Goal: Check status: Check status

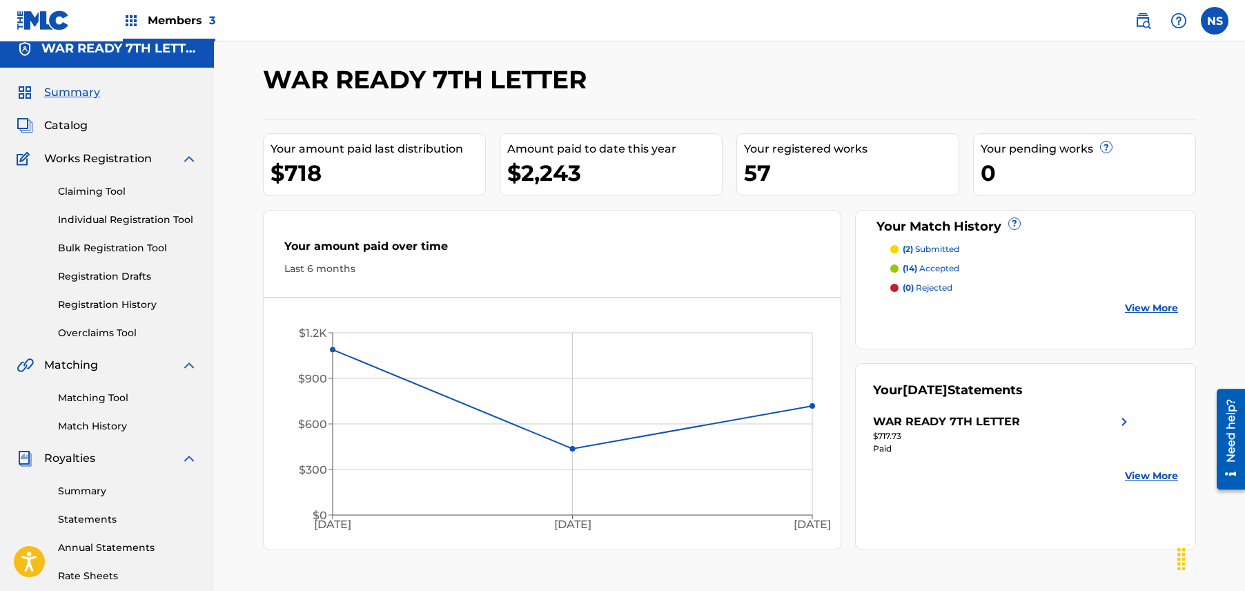
click at [211, 21] on span "3" at bounding box center [212, 20] width 6 height 13
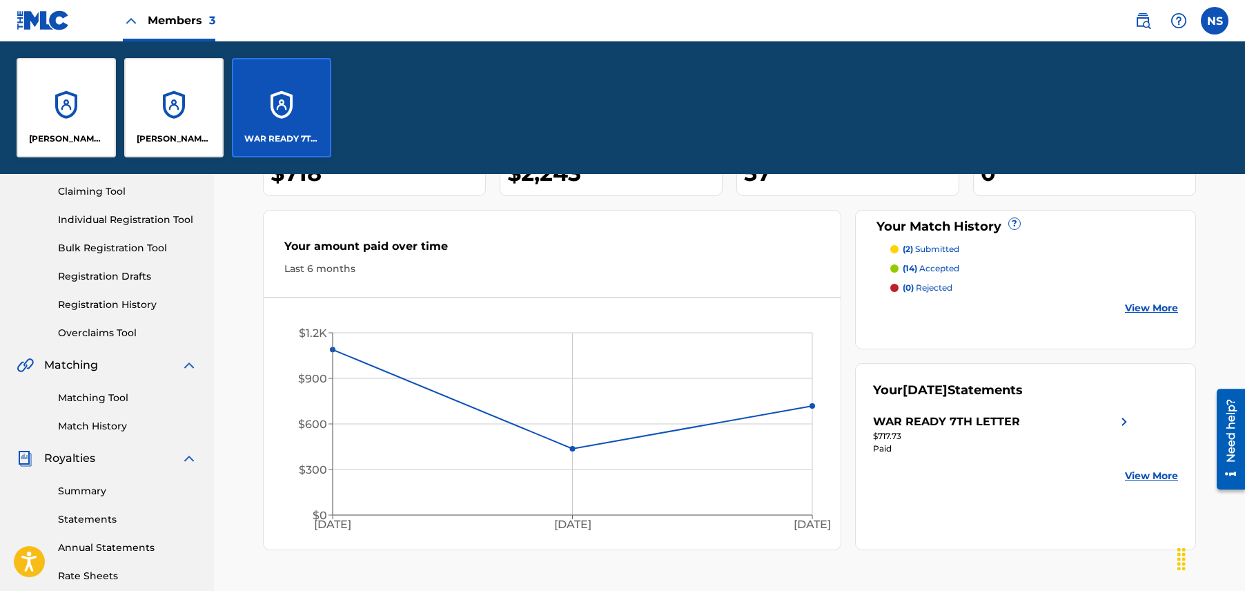
click at [167, 81] on div "[PERSON_NAME] ( [PERSON_NAME] PUBLISHING )" at bounding box center [173, 107] width 99 height 99
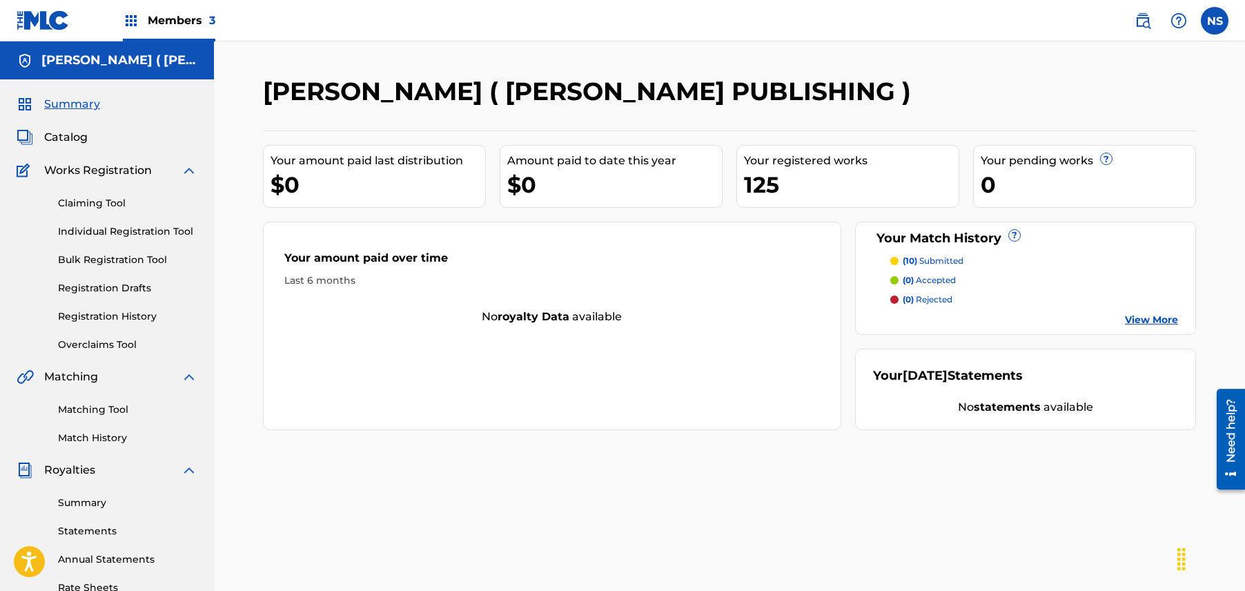
click at [102, 311] on link "Registration History" at bounding box center [127, 316] width 139 height 14
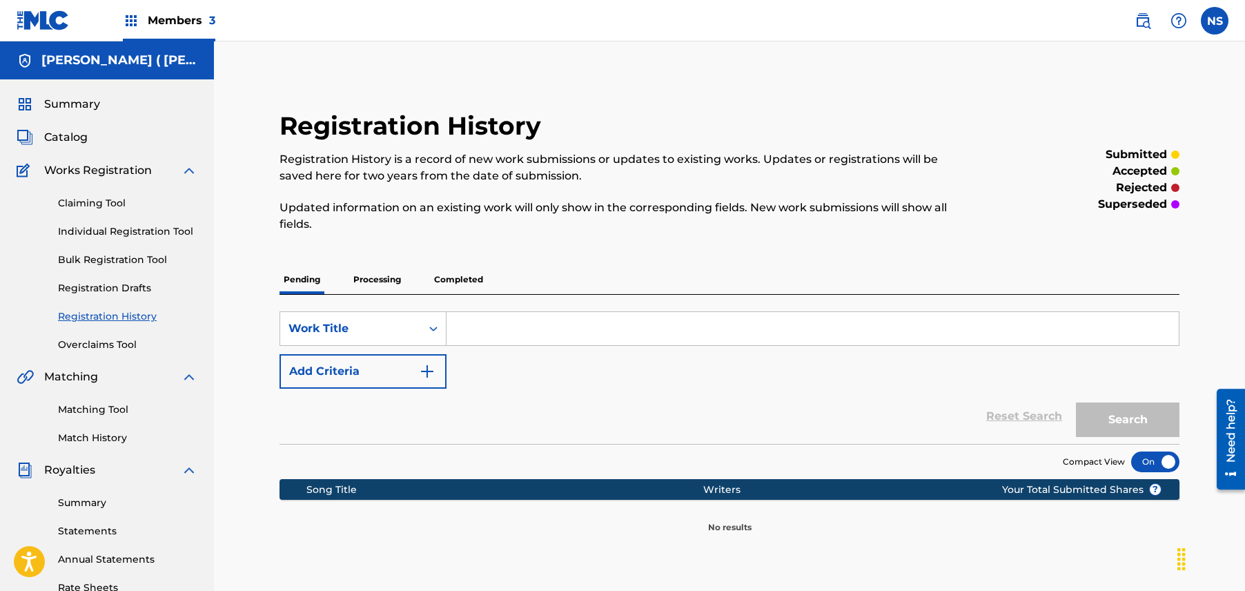
click at [371, 271] on p "Processing" at bounding box center [377, 279] width 56 height 29
click at [445, 261] on div "Registration History Registration History is a record of new work submissions o…" at bounding box center [729, 321] width 933 height 423
click at [467, 282] on p "Completed" at bounding box center [458, 279] width 57 height 29
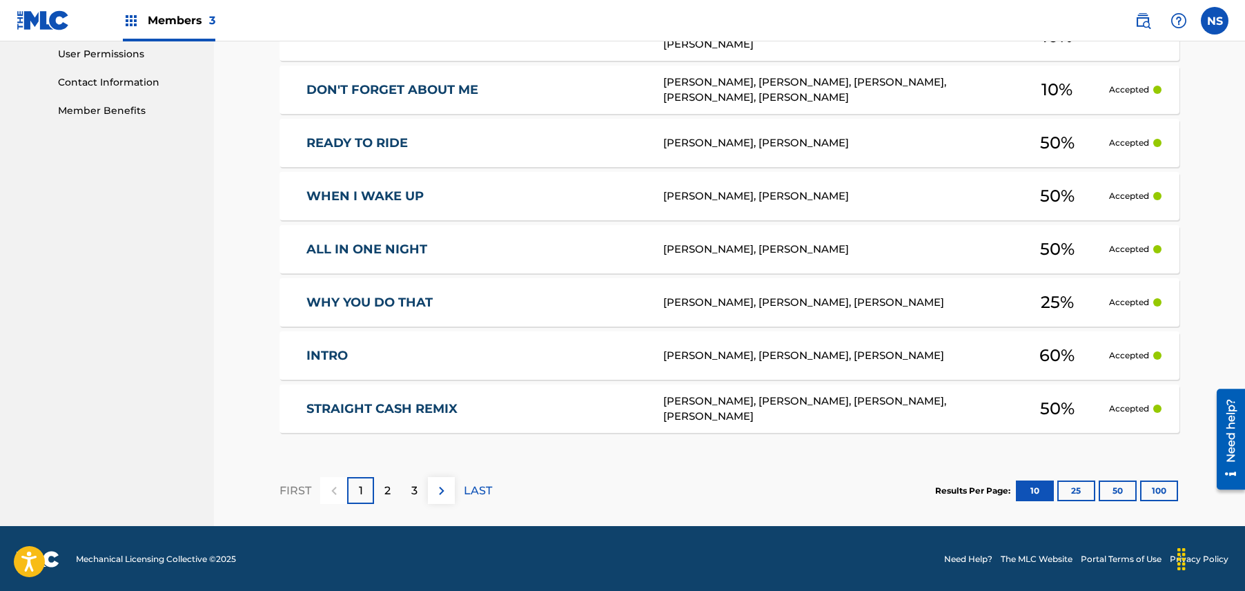
scroll to position [652, 0]
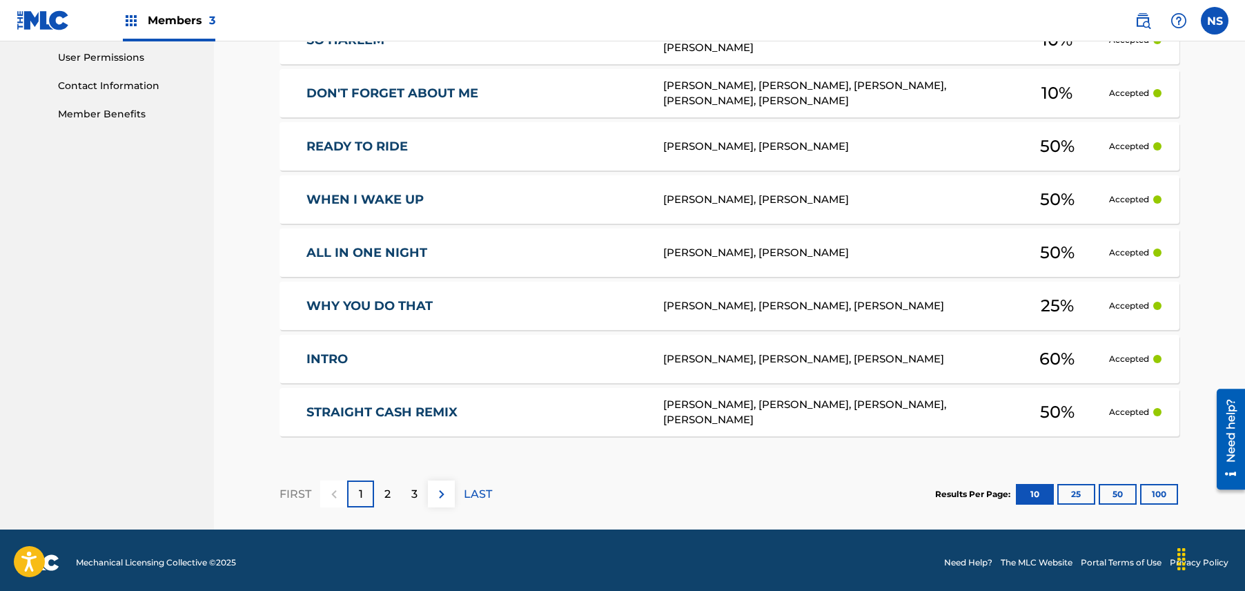
click at [1147, 487] on button "100" at bounding box center [1159, 494] width 38 height 21
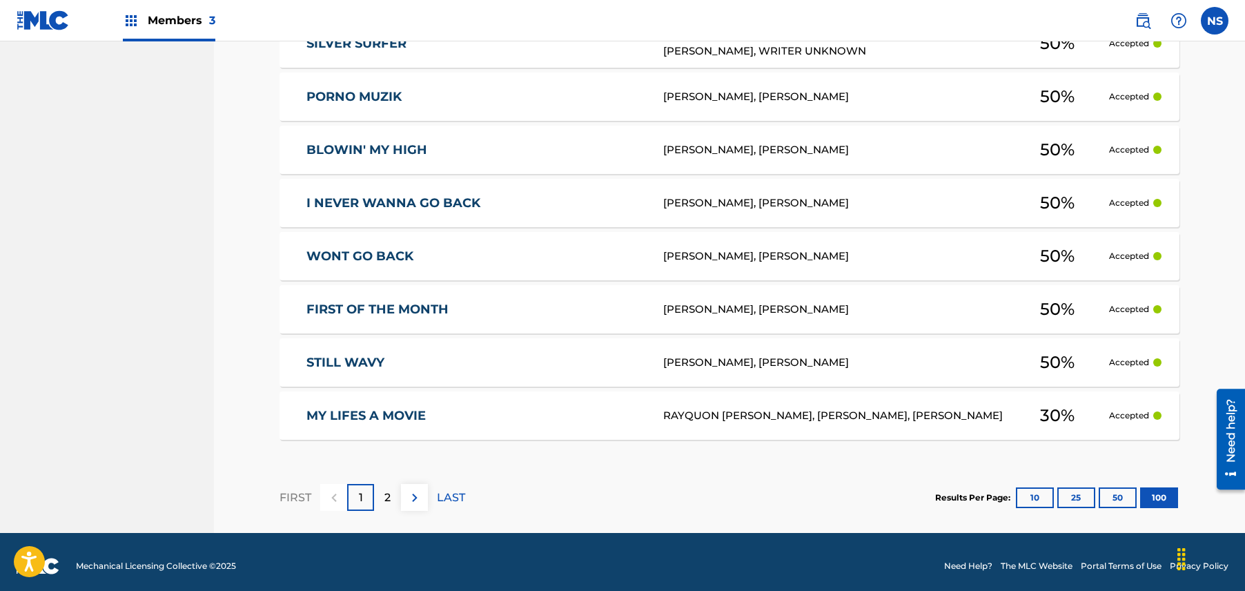
scroll to position [5441, 0]
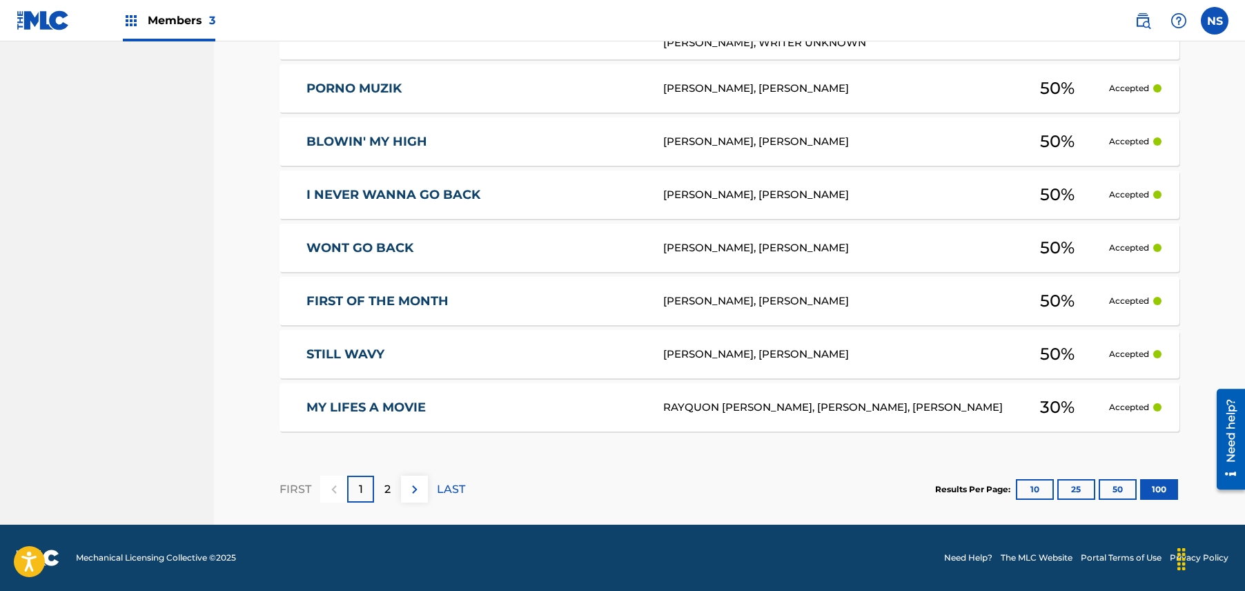
click at [413, 492] on img at bounding box center [415, 489] width 17 height 17
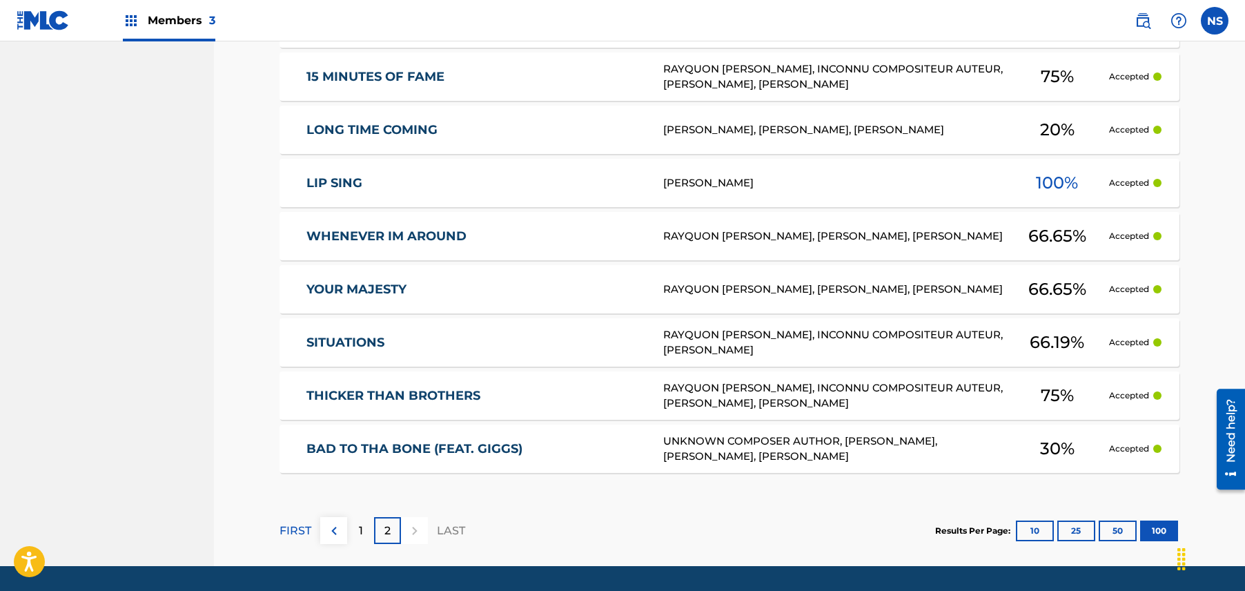
scroll to position [2195, 0]
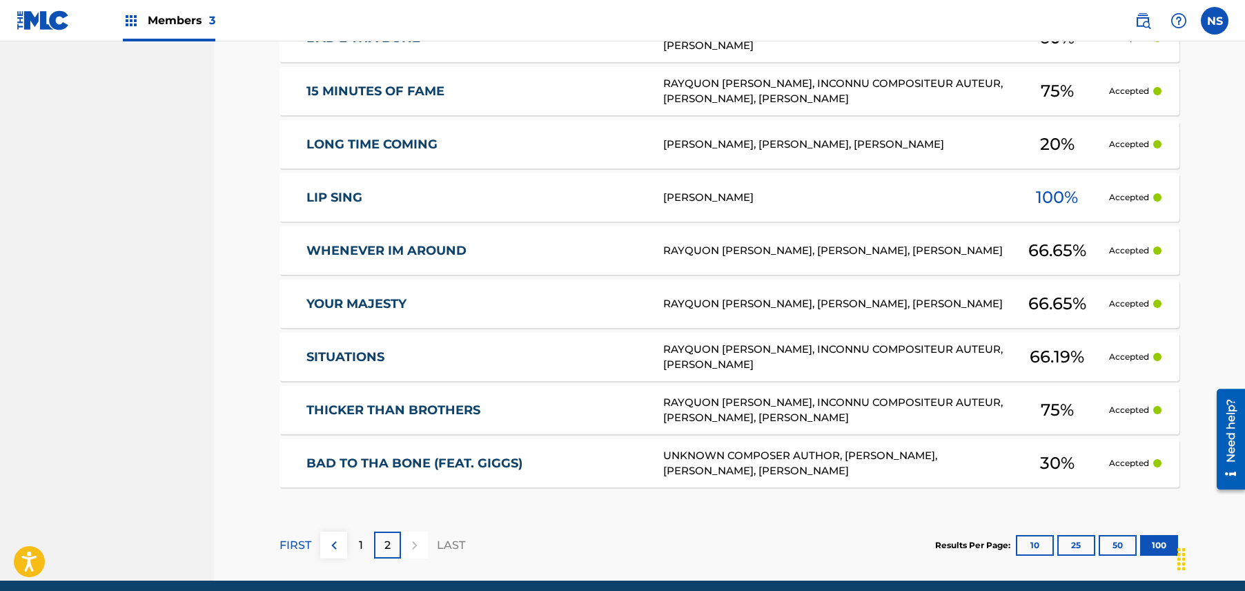
click at [418, 469] on link "BAD TO THA BONE (FEAT. GIGGS)" at bounding box center [475, 464] width 338 height 16
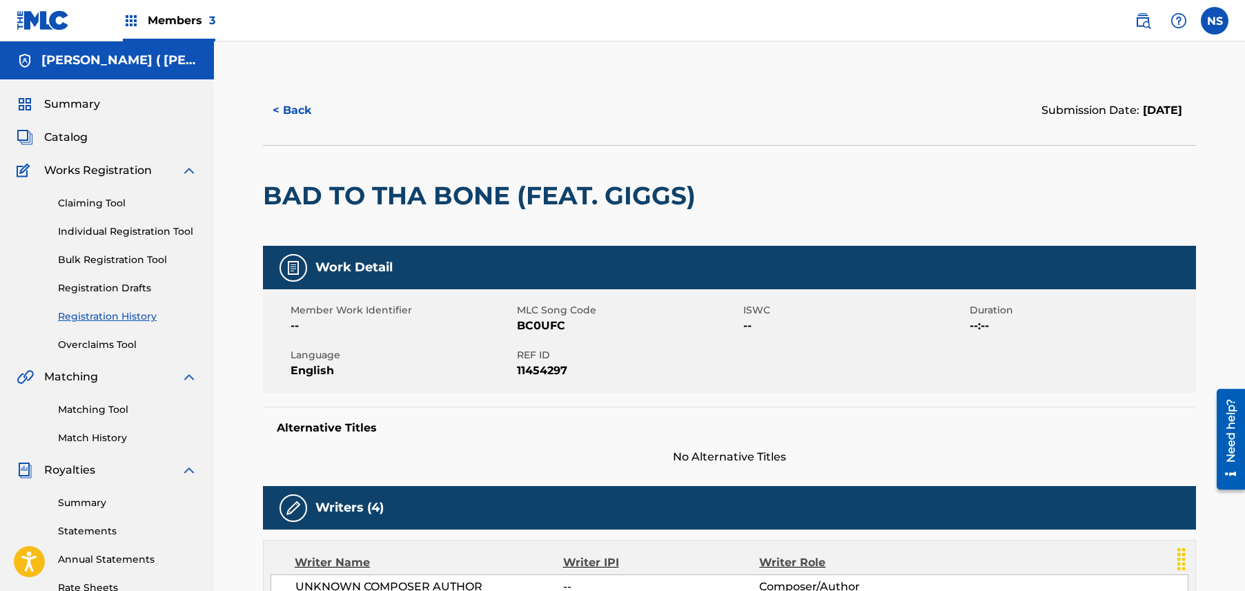
click at [97, 288] on link "Registration Drafts" at bounding box center [127, 288] width 139 height 14
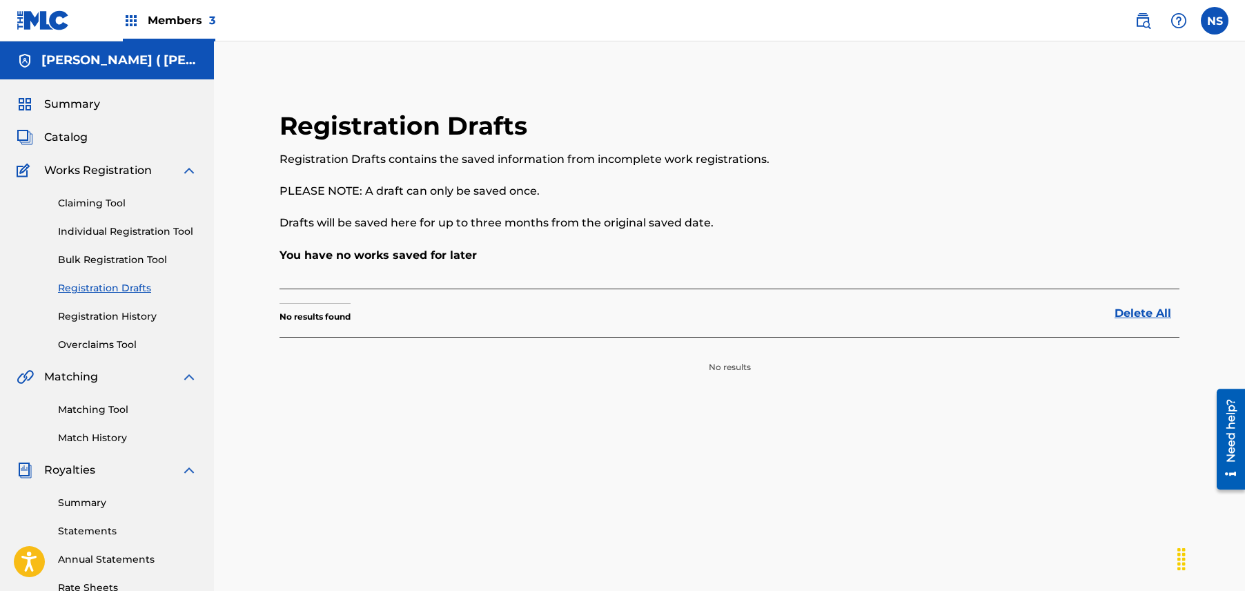
click at [106, 311] on link "Registration History" at bounding box center [127, 316] width 139 height 14
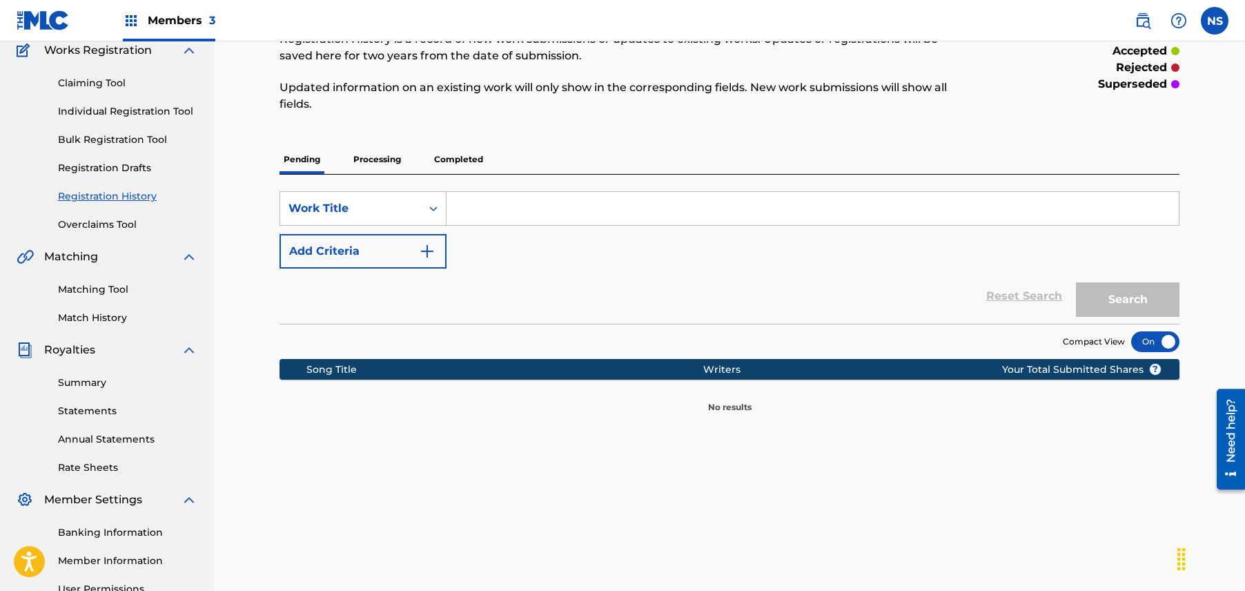
scroll to position [126, 0]
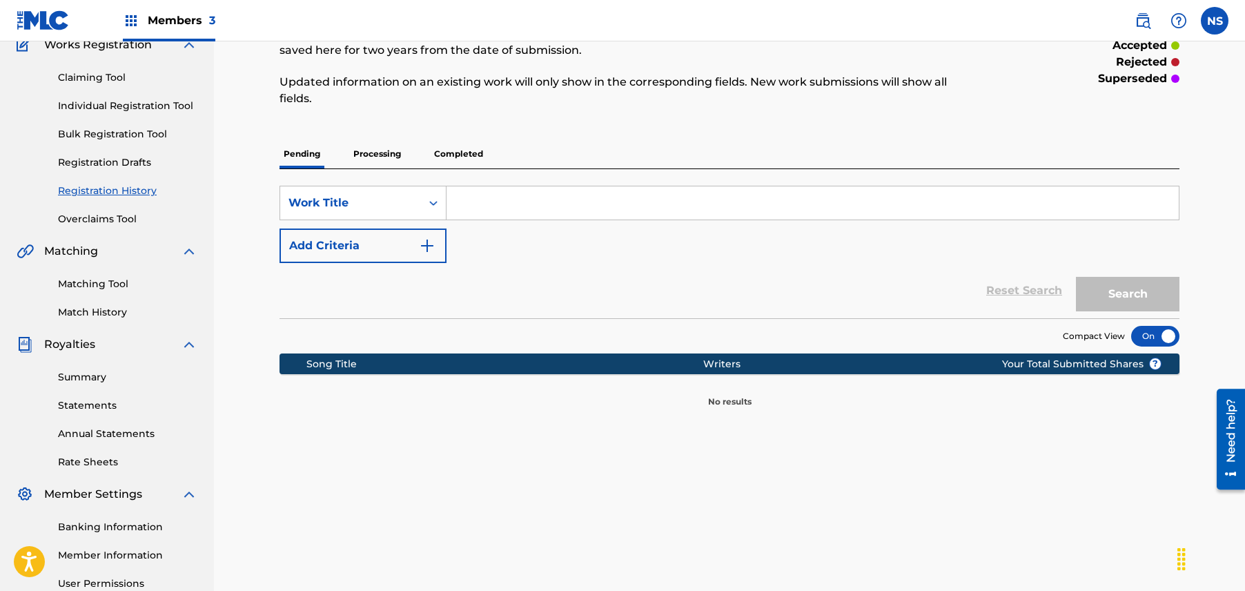
click at [432, 155] on p "Completed" at bounding box center [458, 153] width 57 height 29
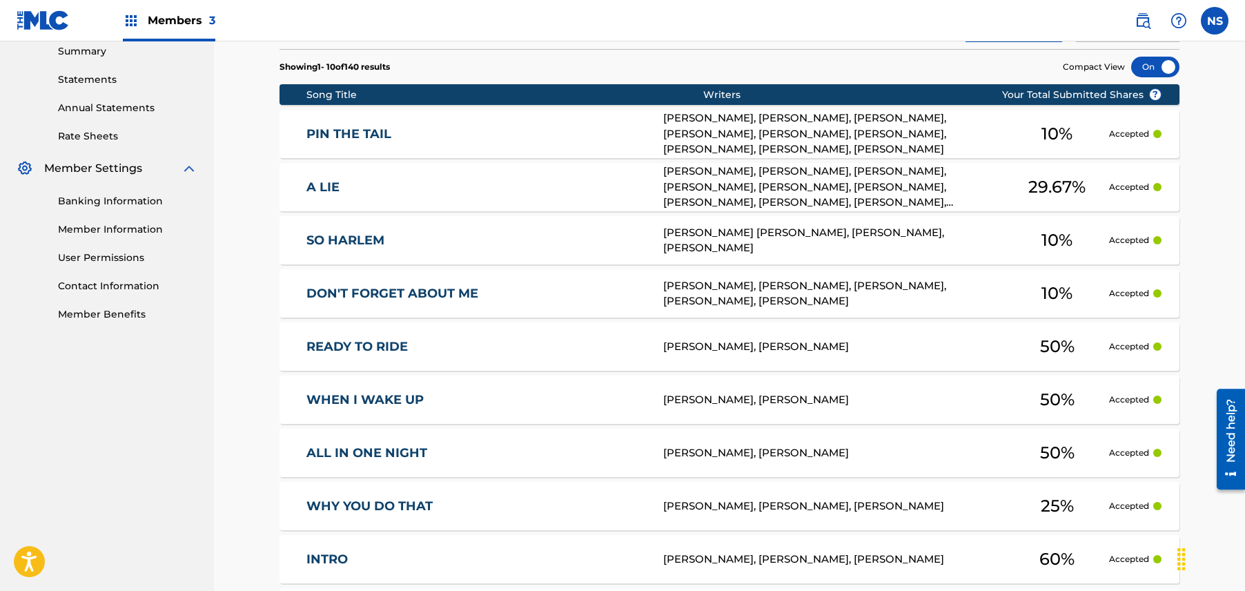
scroll to position [657, 0]
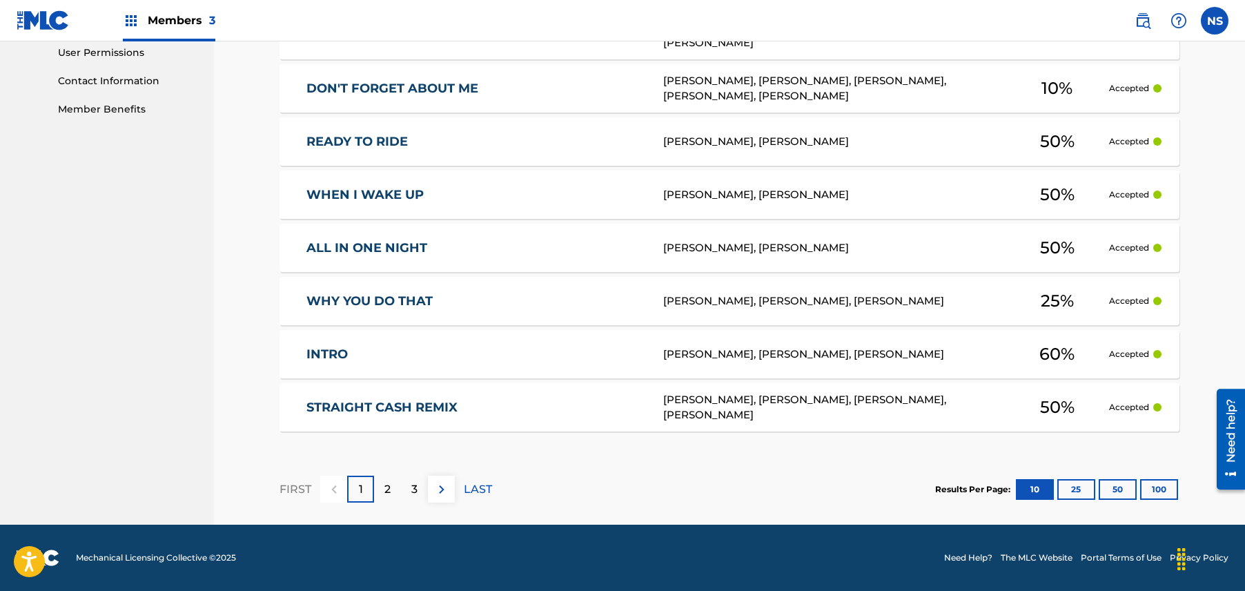
click at [411, 484] on p "3" at bounding box center [414, 489] width 6 height 17
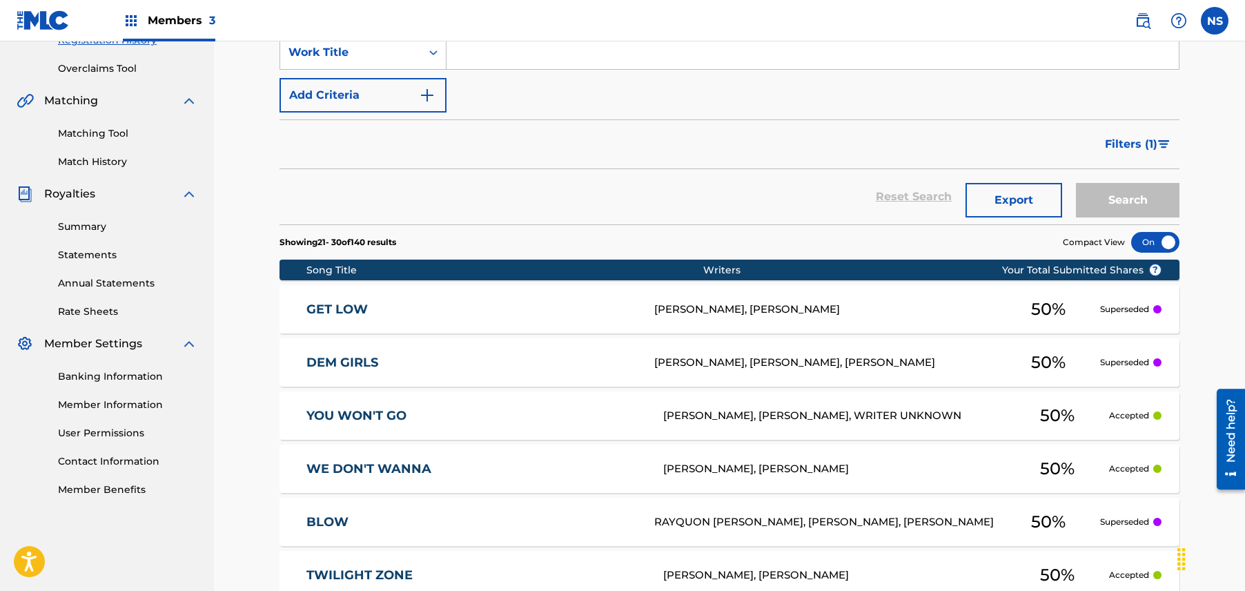
scroll to position [241, 0]
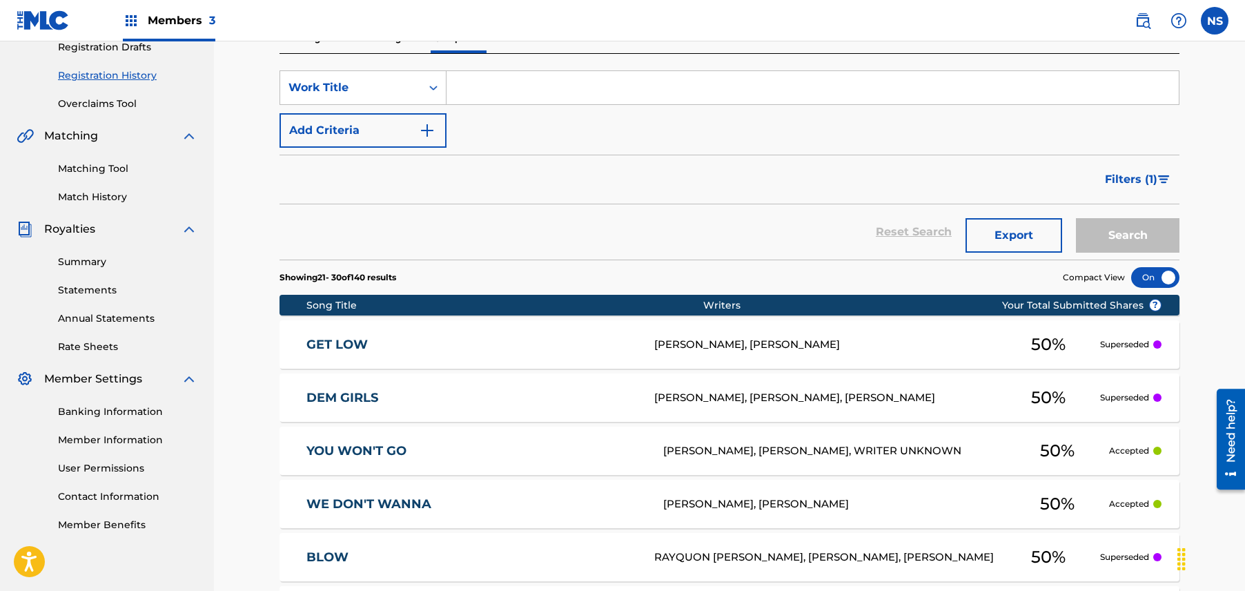
click at [108, 191] on link "Match History" at bounding box center [127, 197] width 139 height 14
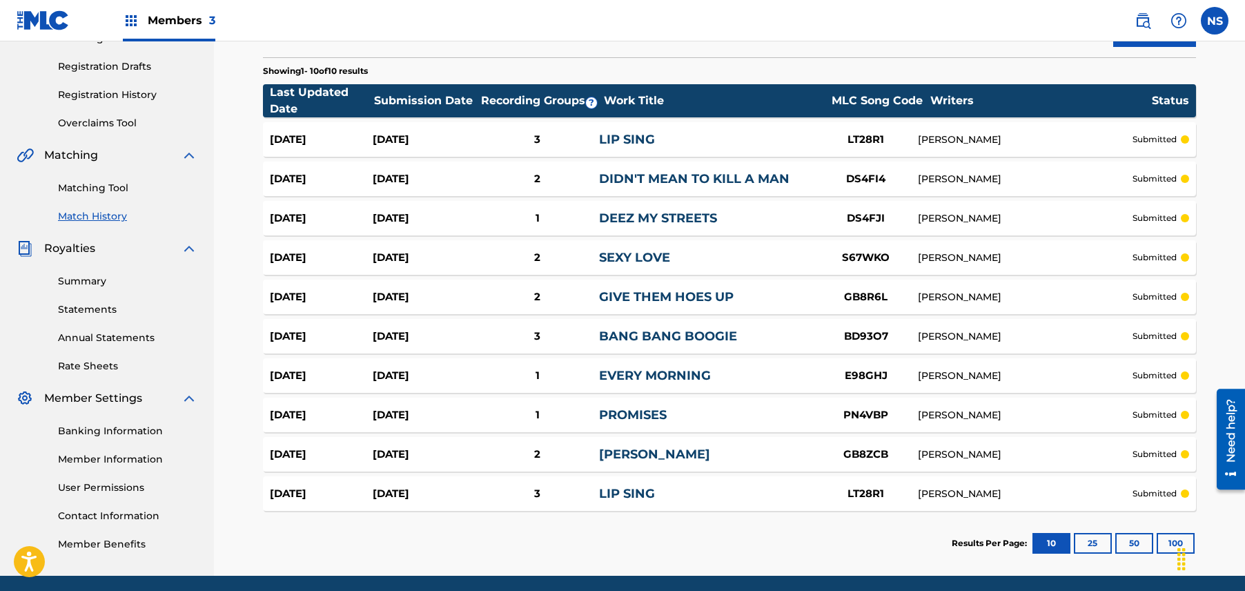
scroll to position [273, 0]
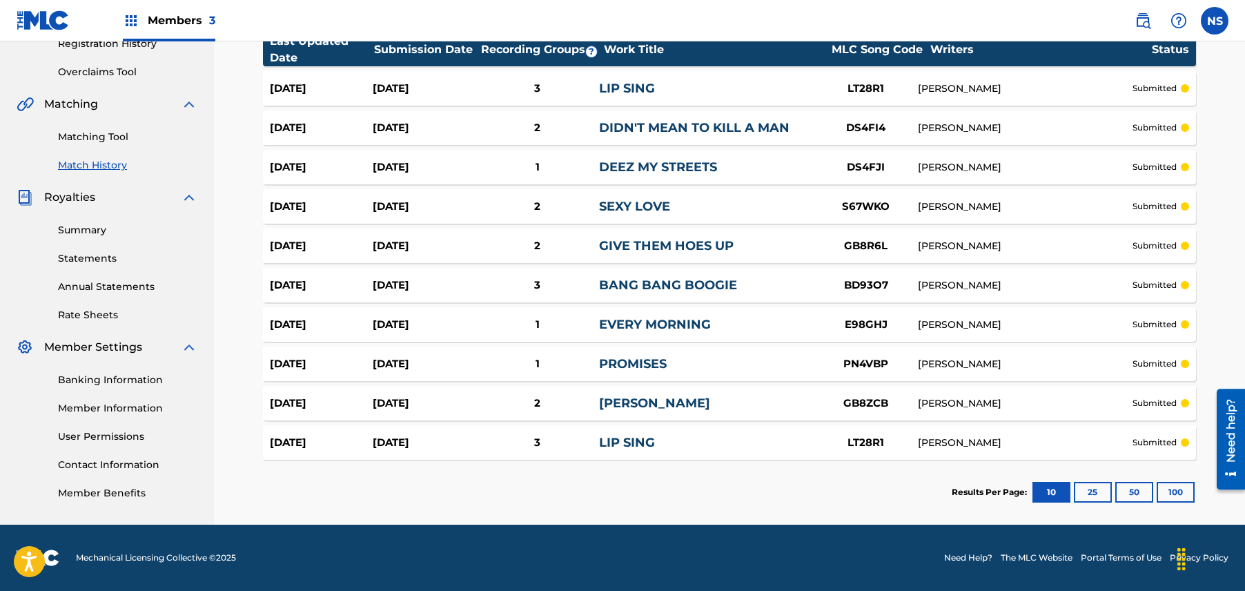
click at [1190, 492] on button "100" at bounding box center [1176, 492] width 38 height 21
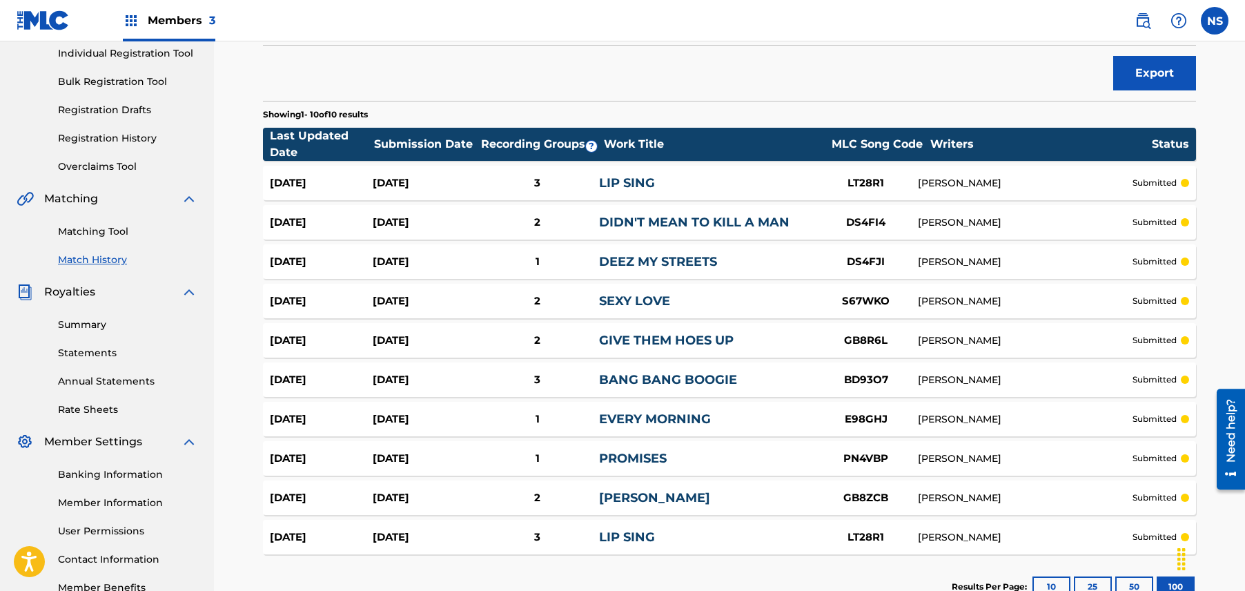
scroll to position [177, 0]
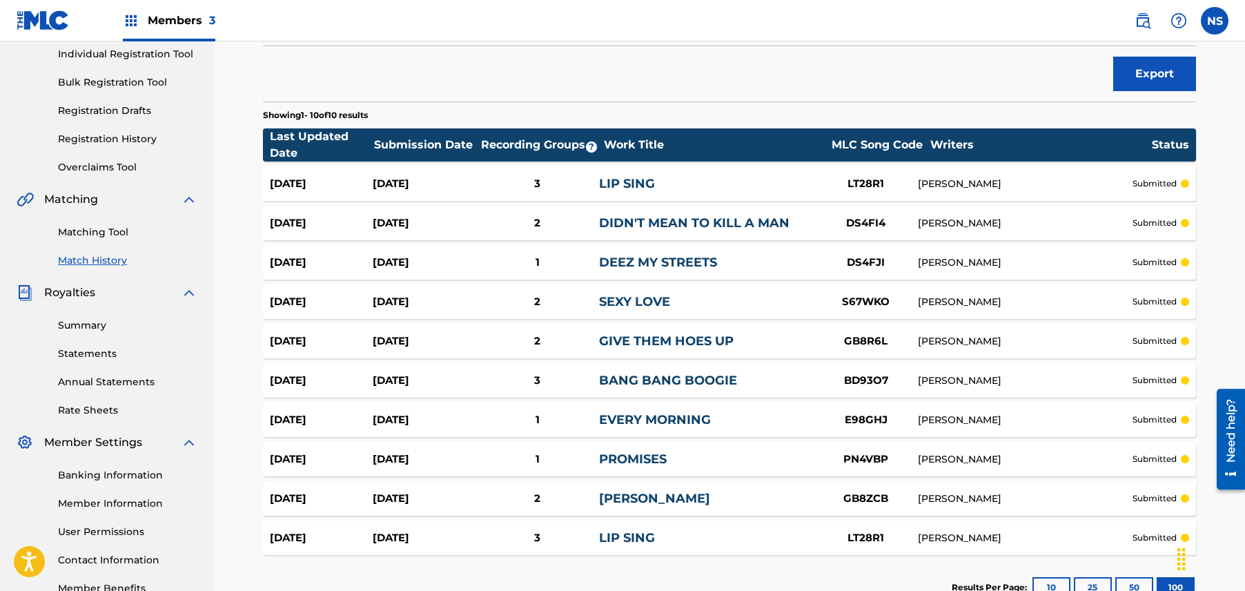
click at [622, 301] on link "SEXY LOVE" at bounding box center [634, 301] width 71 height 15
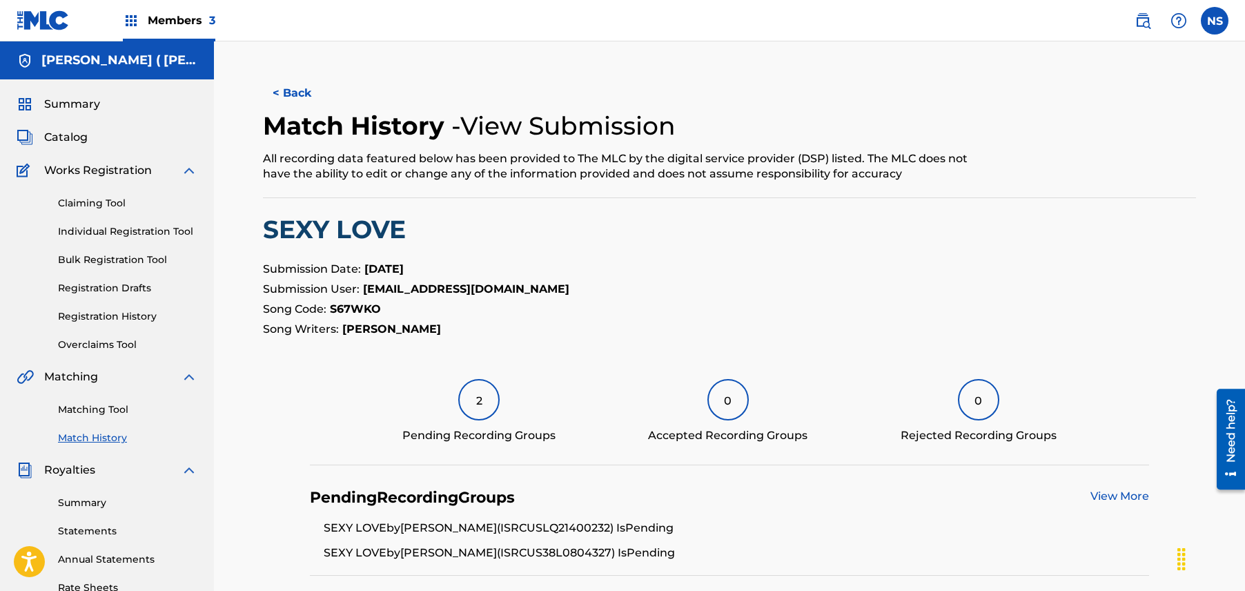
click at [123, 313] on link "Registration History" at bounding box center [127, 316] width 139 height 14
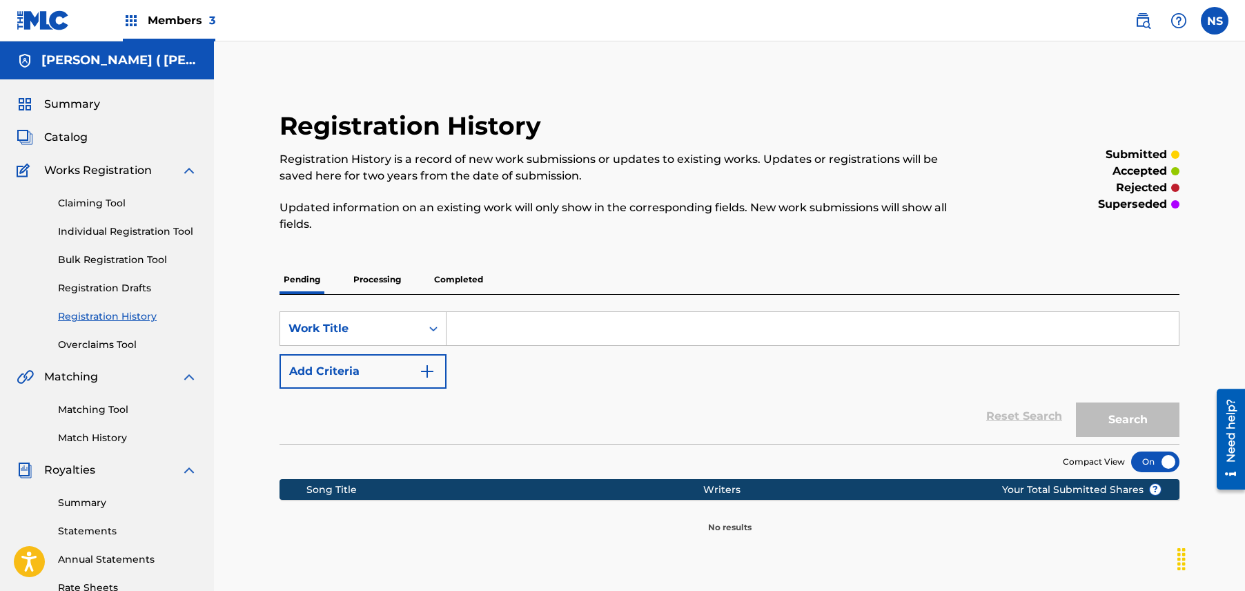
click at [469, 287] on p "Completed" at bounding box center [458, 279] width 57 height 29
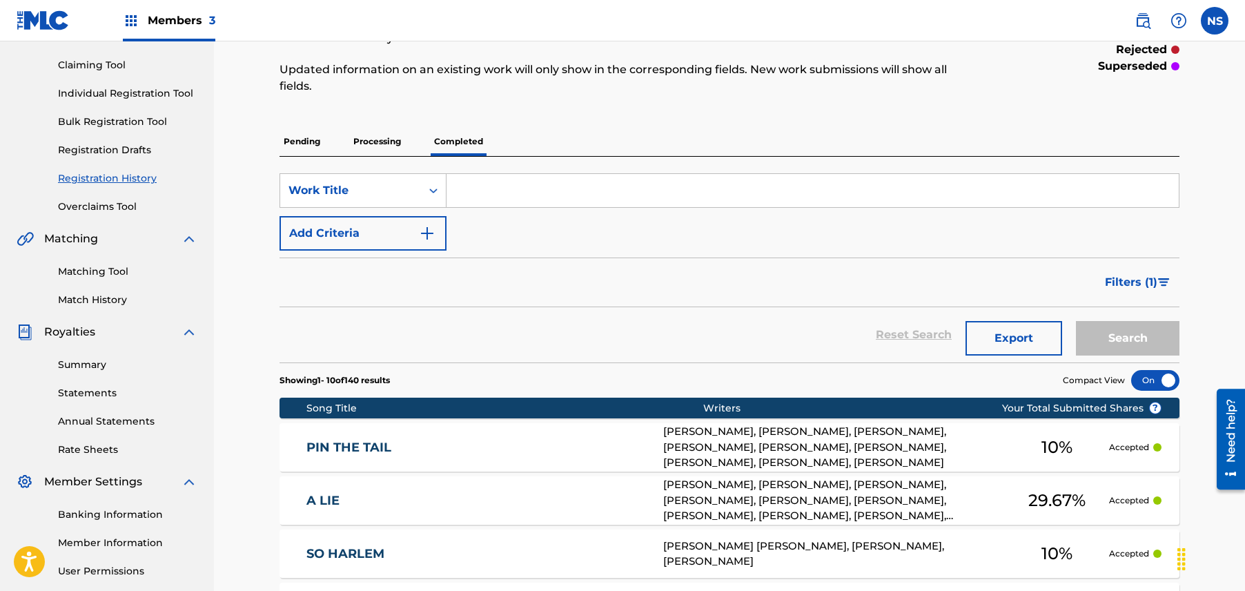
scroll to position [136, 0]
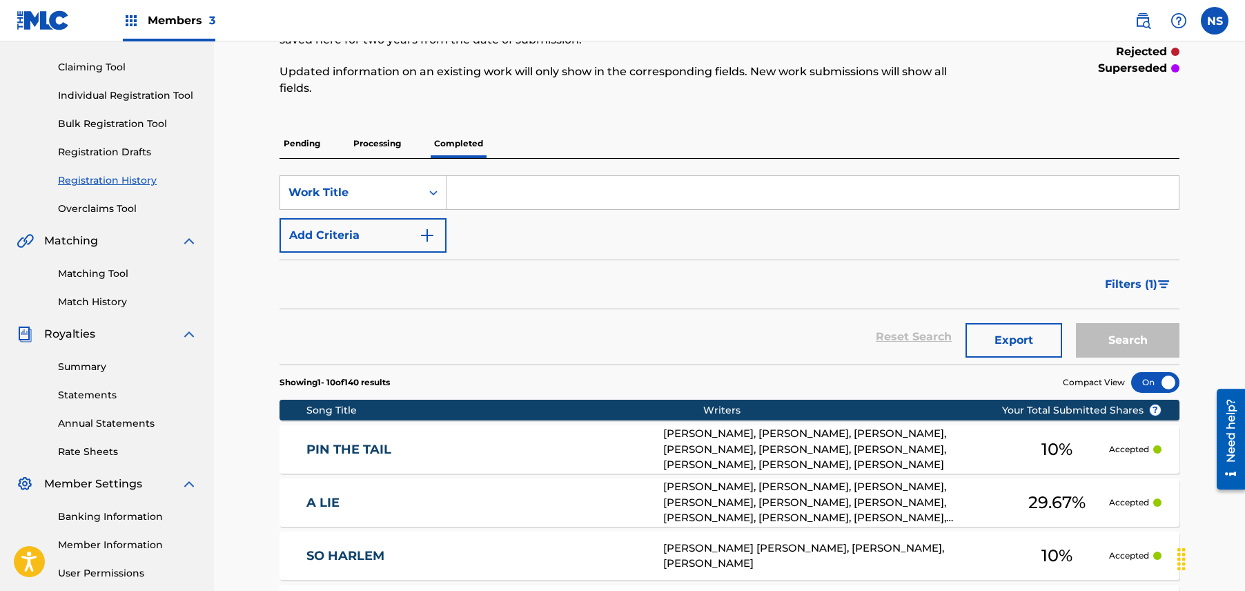
click at [567, 192] on input "Search Form" at bounding box center [813, 192] width 732 height 33
type input "love"
click at [699, 319] on div "Reset Search Export Search" at bounding box center [730, 336] width 900 height 55
click at [1142, 351] on button "Search" at bounding box center [1128, 340] width 104 height 35
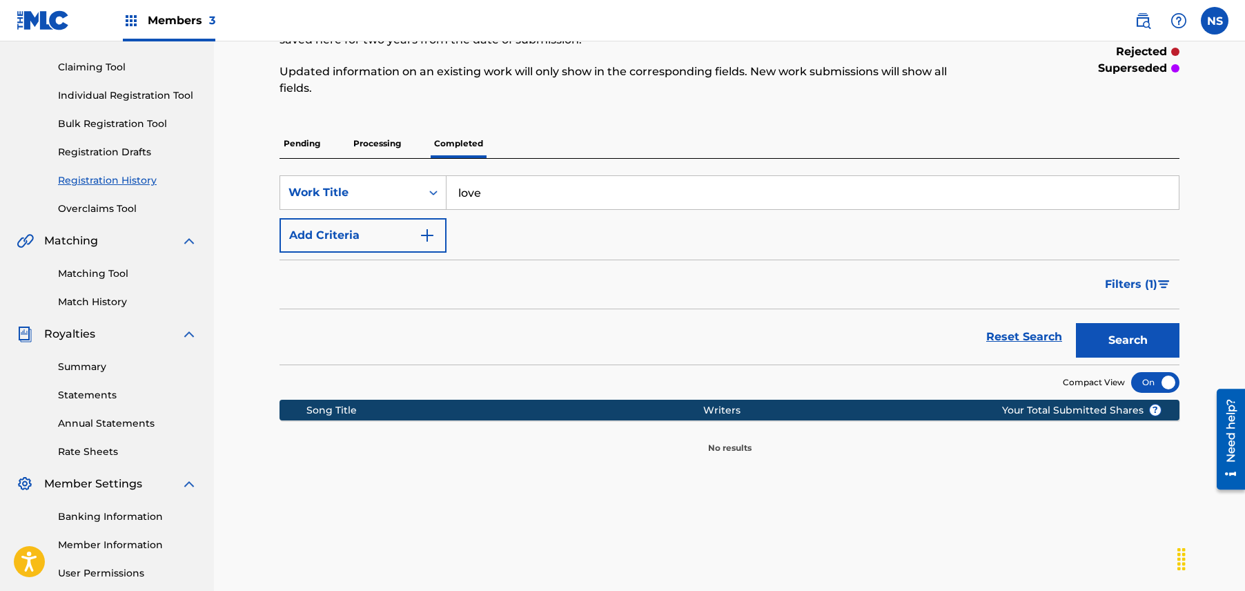
click at [371, 144] on p "Processing" at bounding box center [377, 143] width 56 height 29
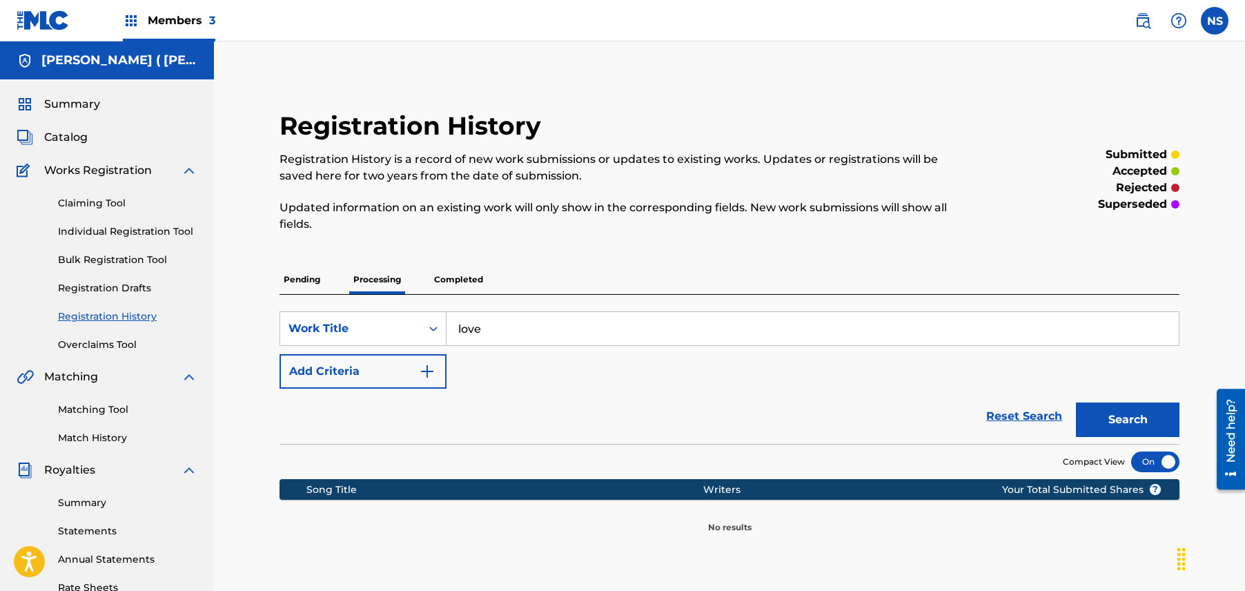
click at [101, 200] on link "Claiming Tool" at bounding box center [127, 203] width 139 height 14
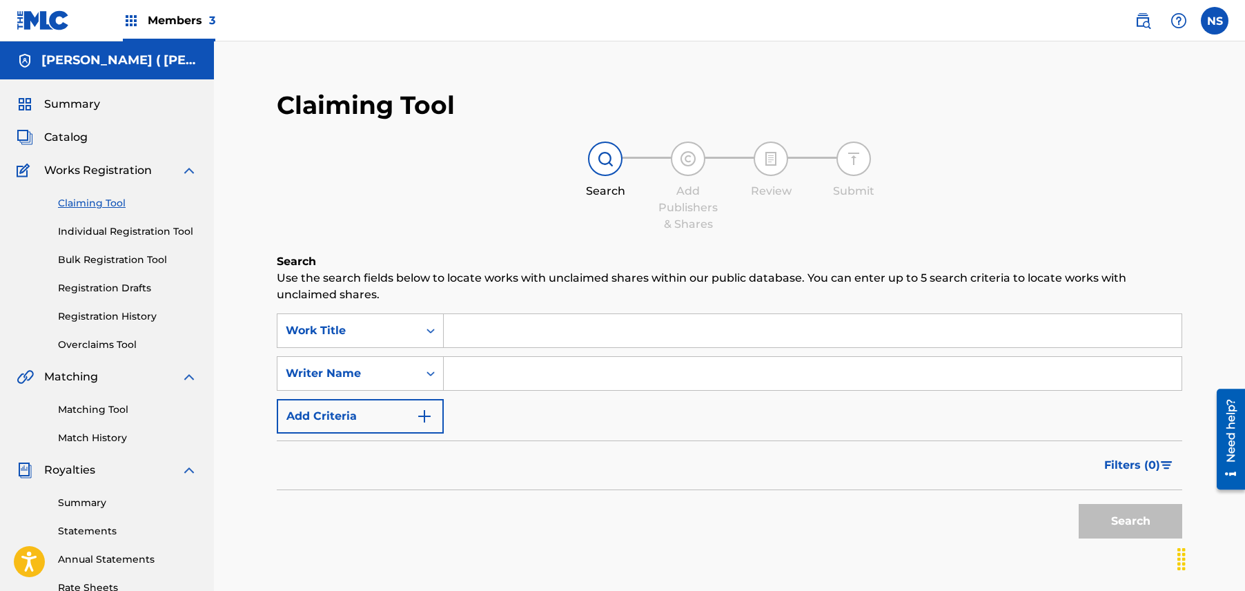
click at [493, 337] on input "Search Form" at bounding box center [813, 330] width 738 height 33
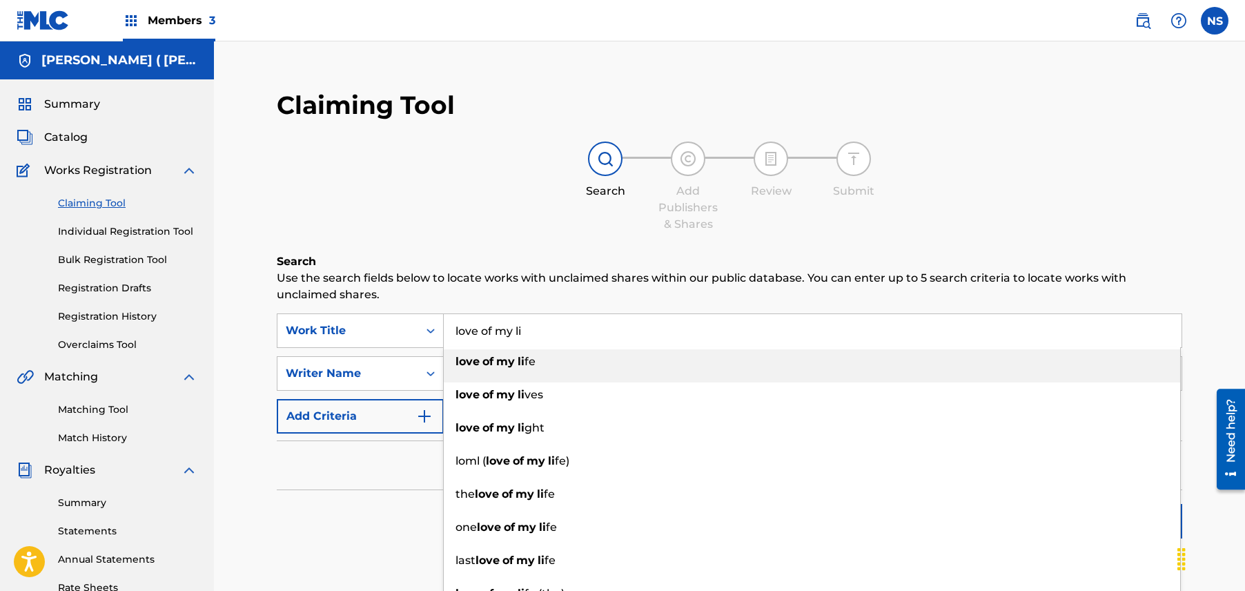
click at [523, 362] on strong "li" at bounding box center [521, 361] width 7 height 13
type input "love of my life"
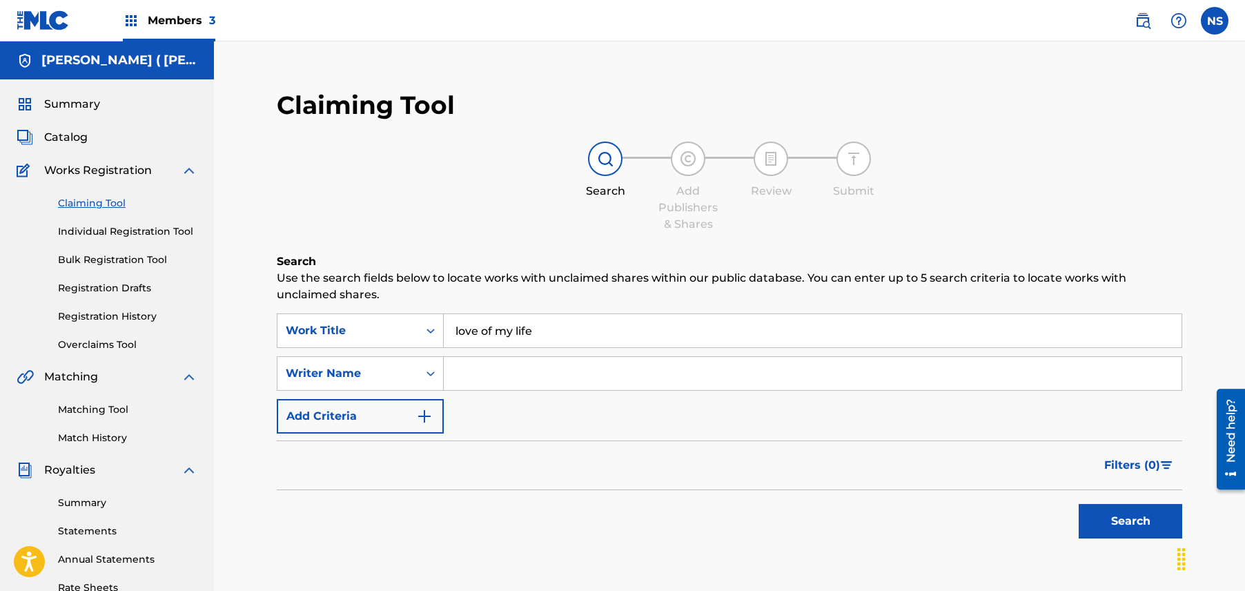
click at [1157, 520] on button "Search" at bounding box center [1131, 521] width 104 height 35
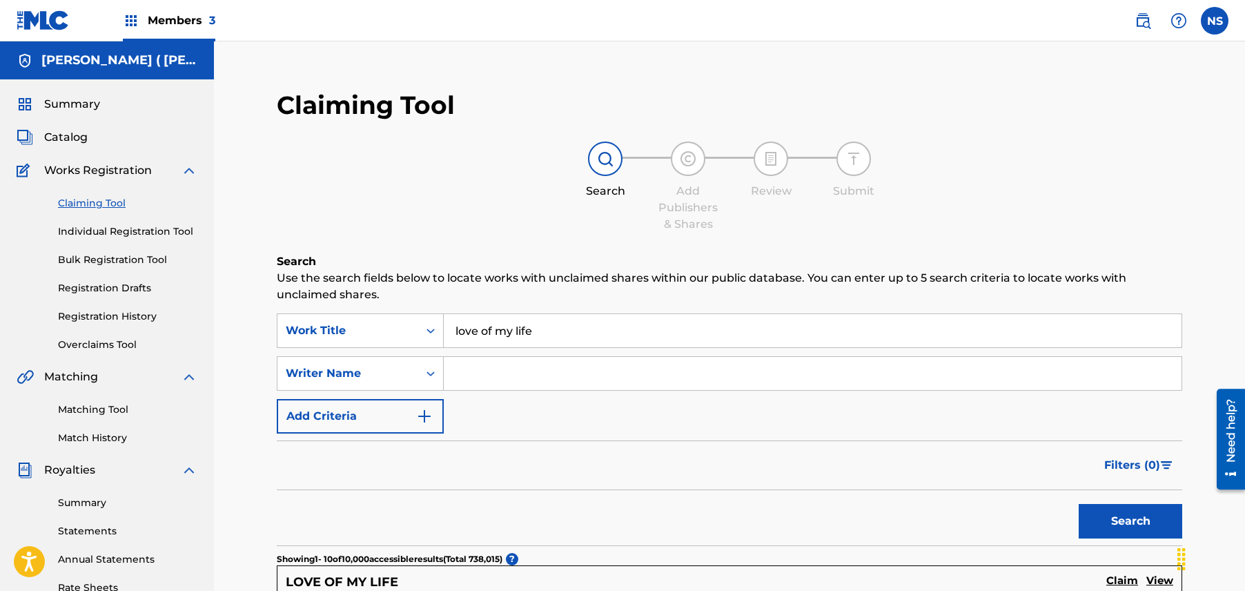
click at [583, 371] on input "Search Form" at bounding box center [813, 373] width 738 height 33
type input "Charly Wingate"
click at [1128, 531] on button "Search" at bounding box center [1131, 521] width 104 height 35
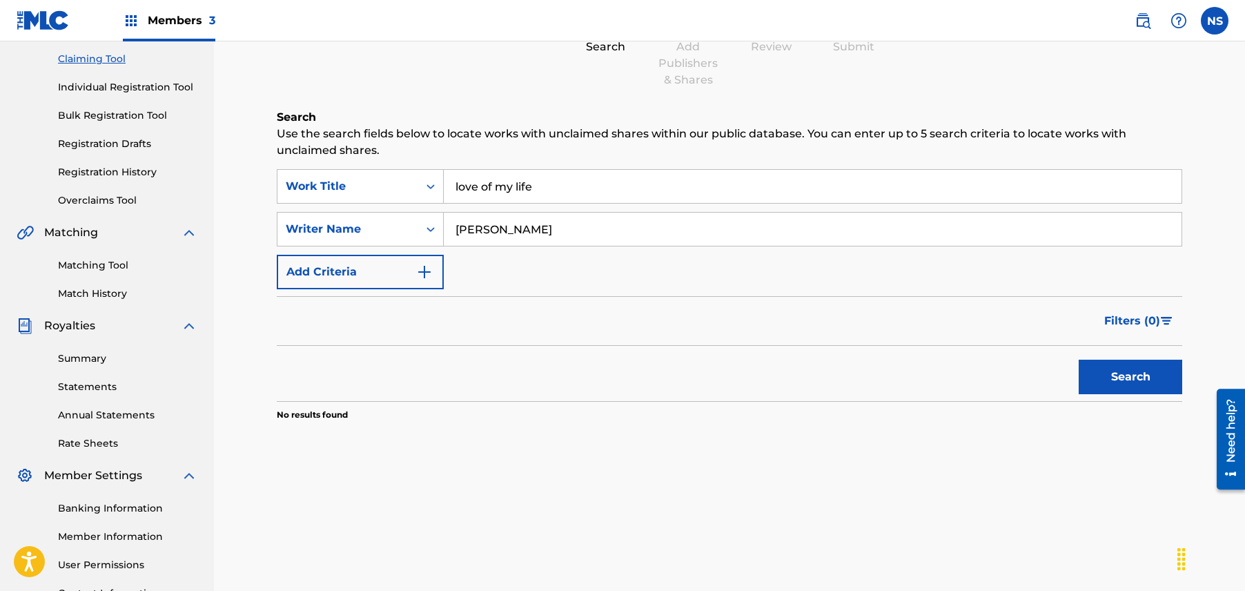
scroll to position [144, 0]
click at [102, 290] on link "Match History" at bounding box center [127, 294] width 139 height 14
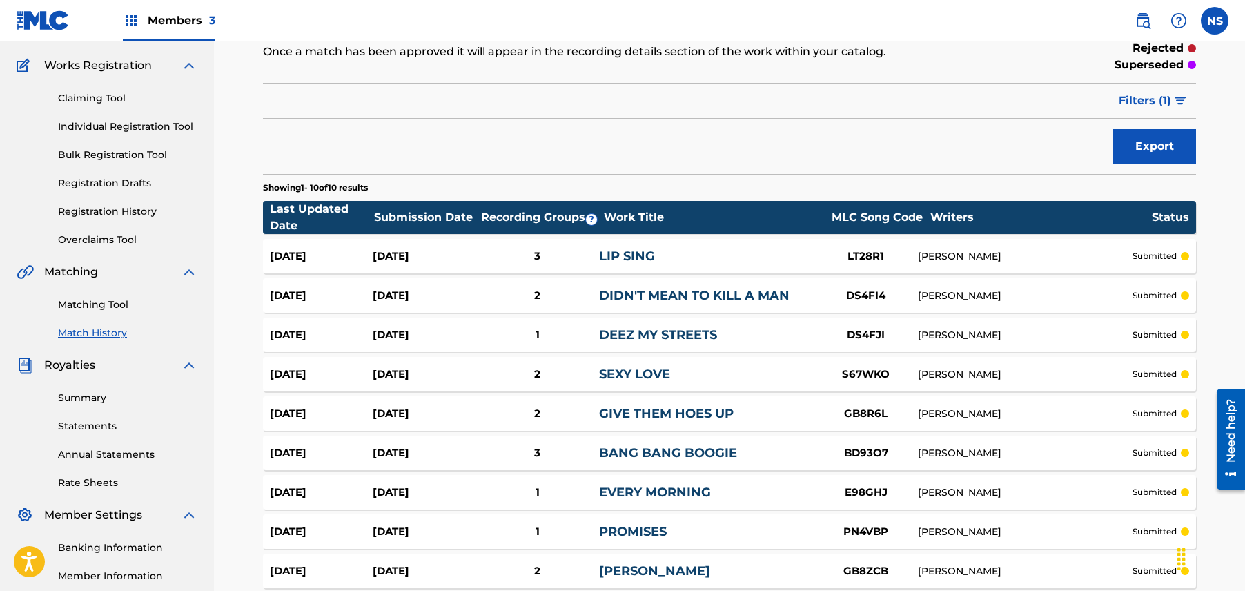
scroll to position [90, 0]
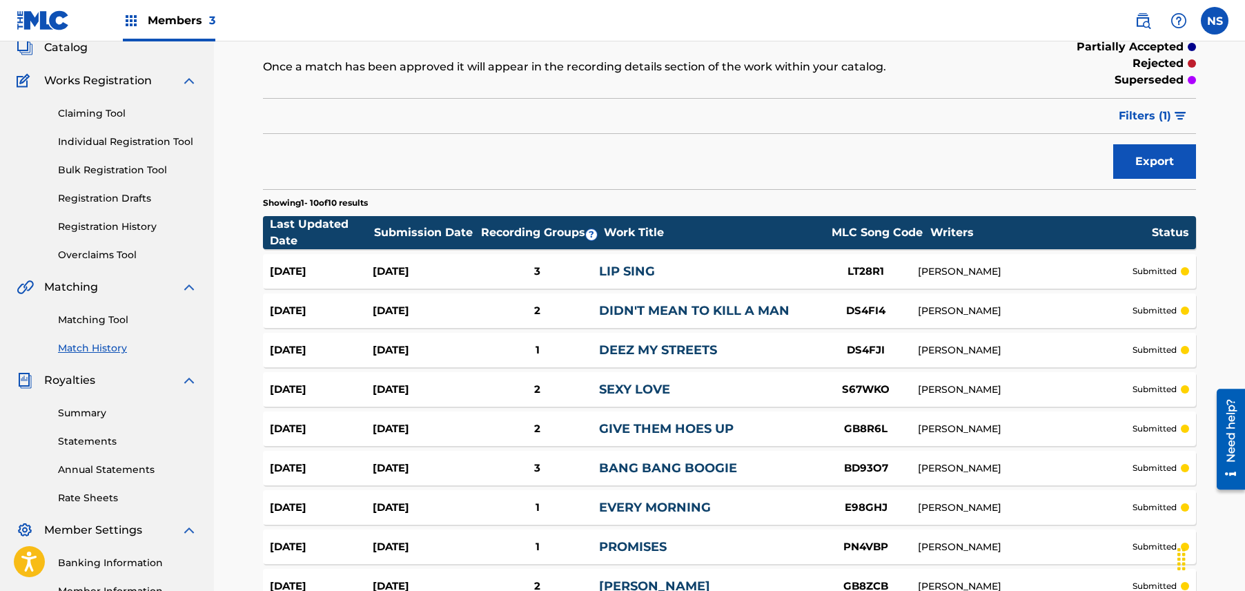
click at [126, 233] on link "Registration History" at bounding box center [127, 227] width 139 height 14
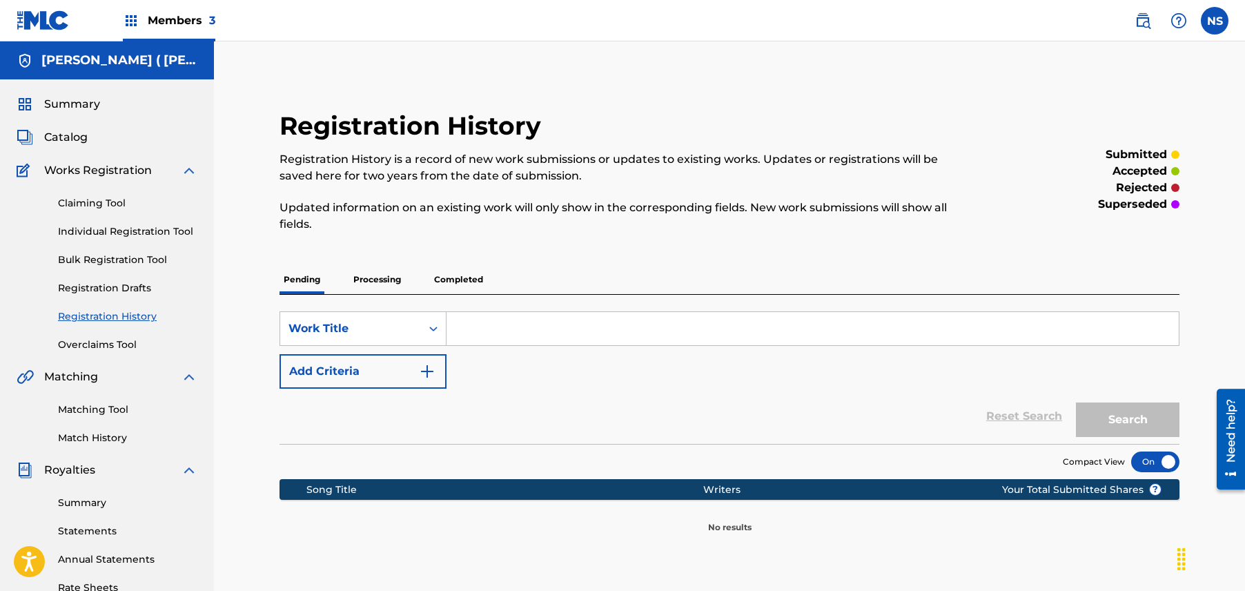
click at [393, 287] on p "Processing" at bounding box center [377, 279] width 56 height 29
click at [469, 277] on p "Completed" at bounding box center [458, 279] width 57 height 29
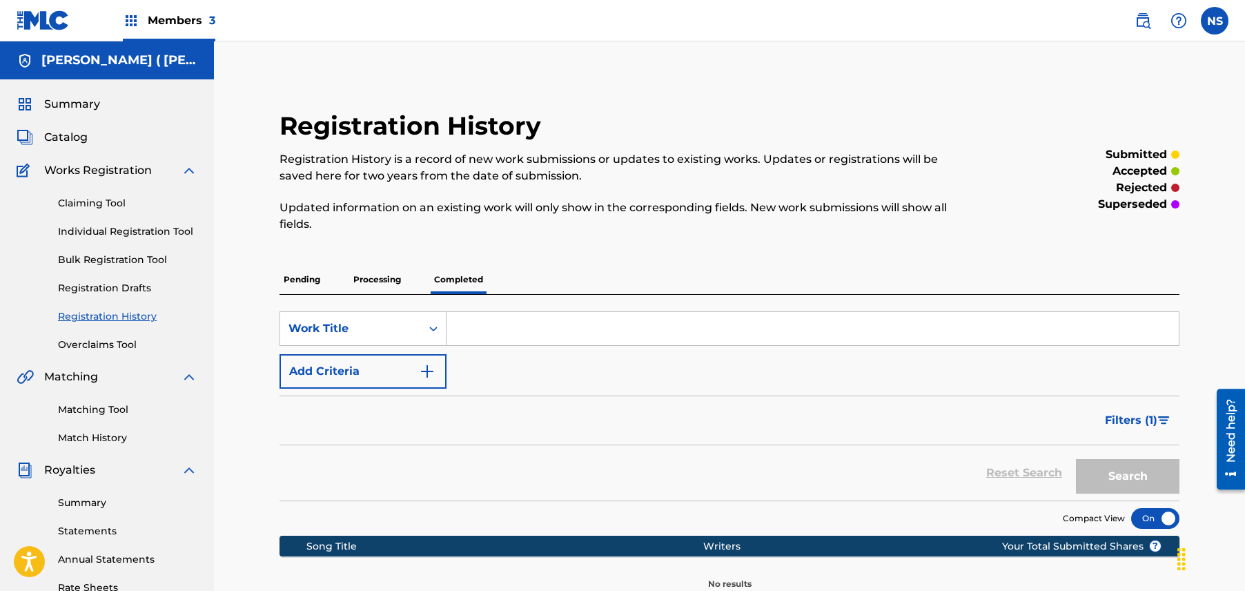
click at [102, 230] on link "Individual Registration Tool" at bounding box center [127, 231] width 139 height 14
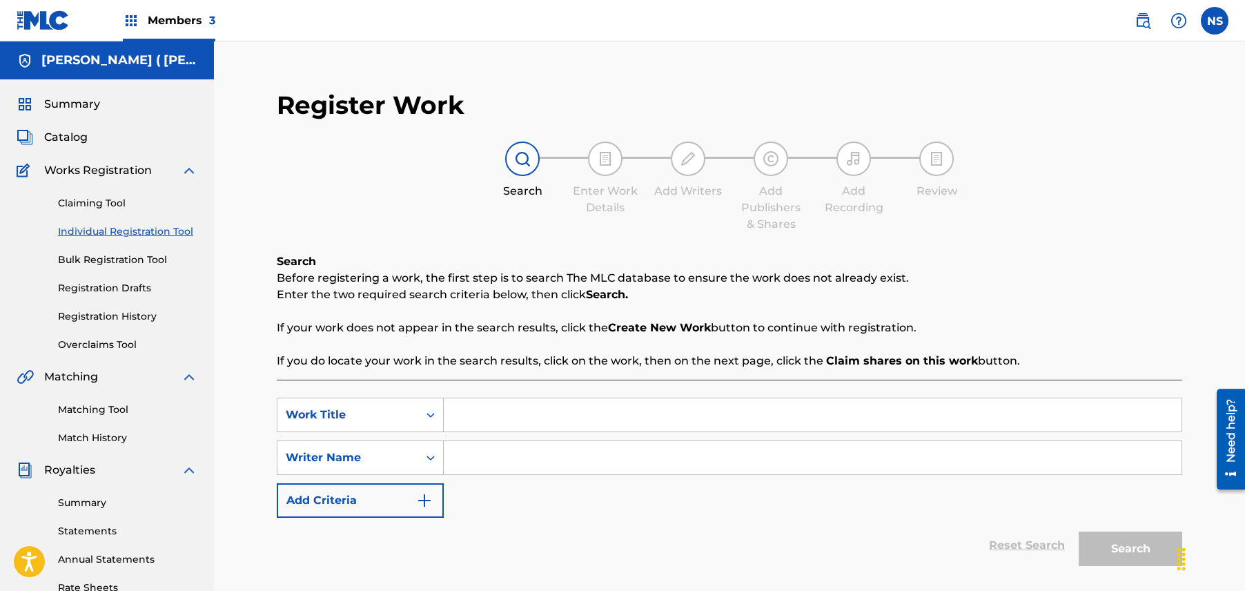
click at [64, 135] on span "Catalog" at bounding box center [65, 137] width 43 height 17
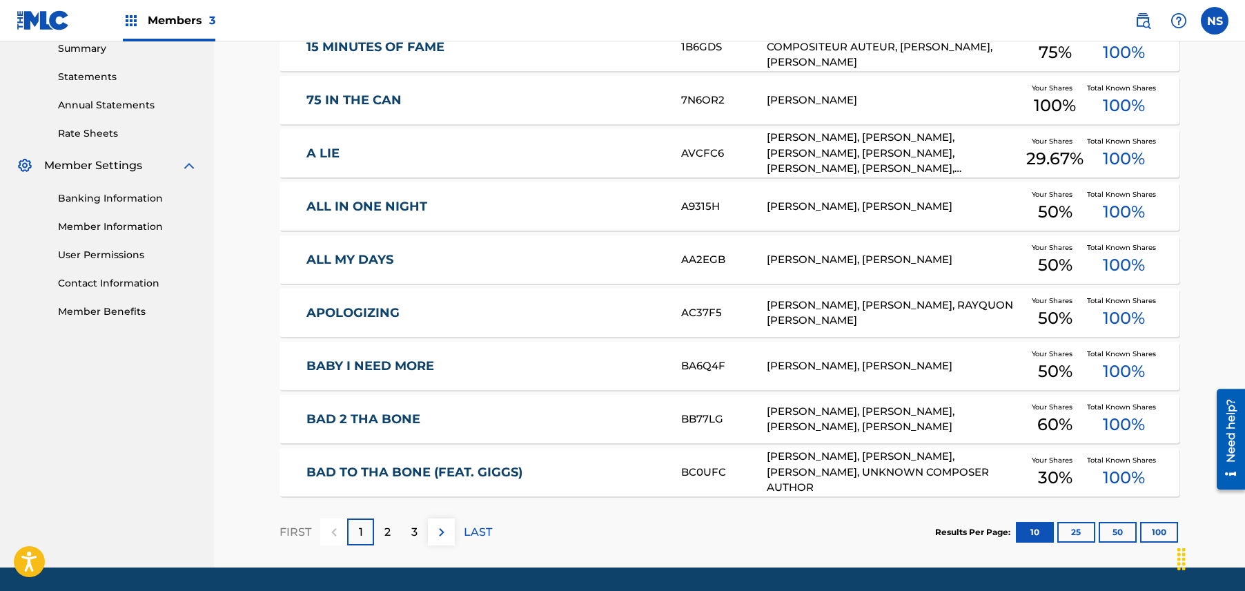
scroll to position [487, 0]
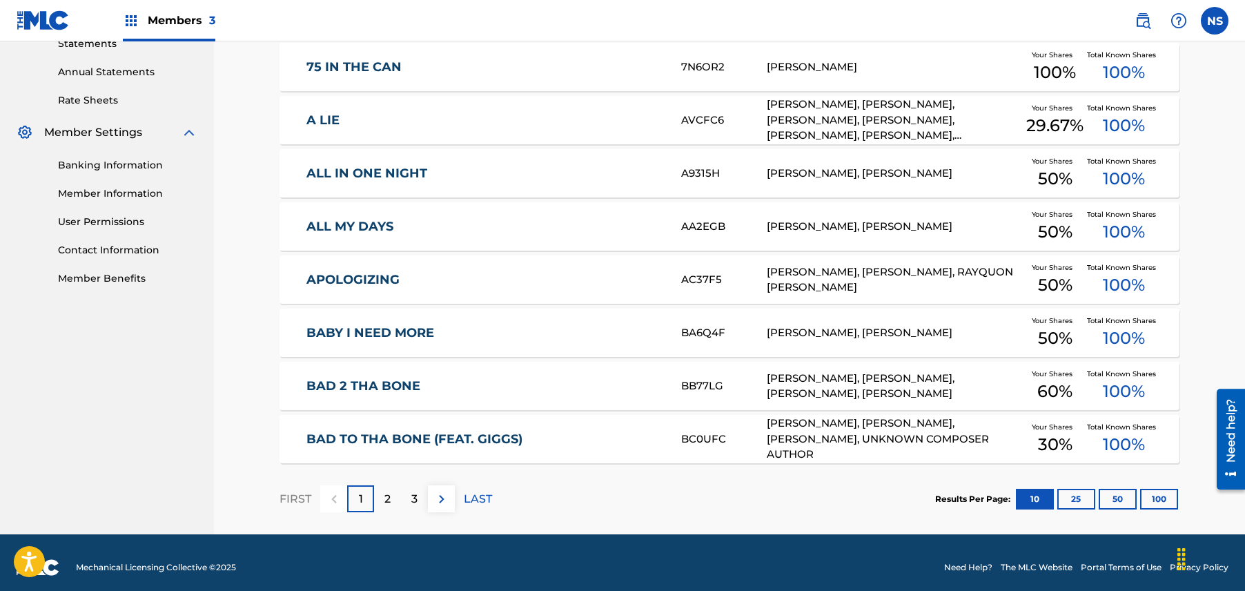
click at [1155, 503] on button "100" at bounding box center [1159, 499] width 38 height 21
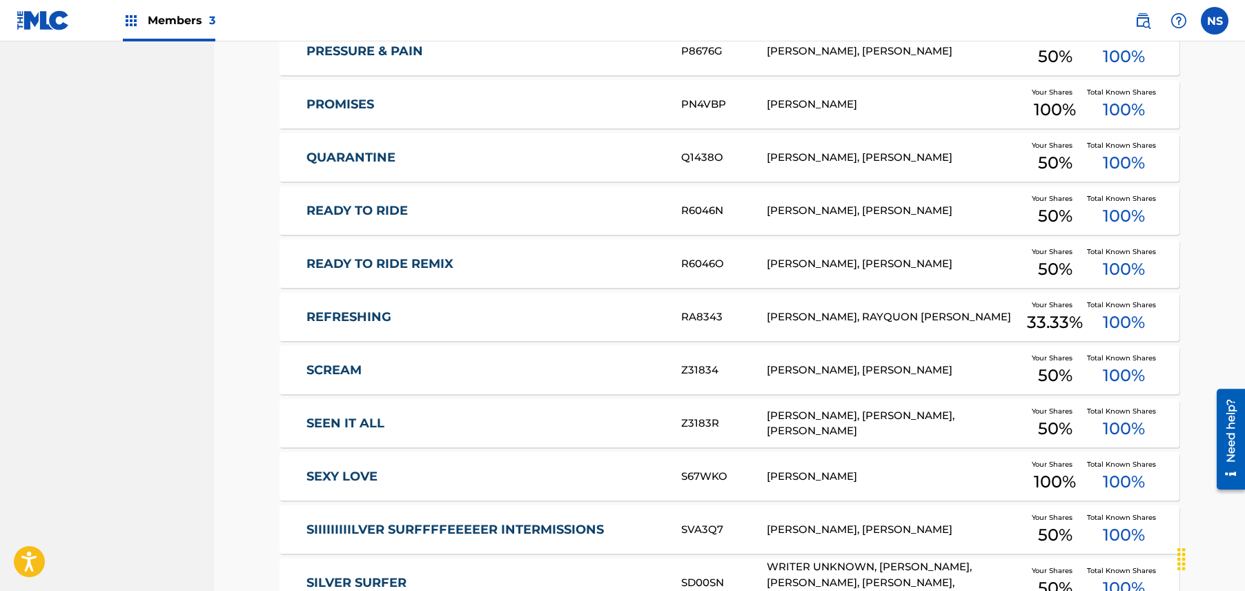
scroll to position [5184, 0]
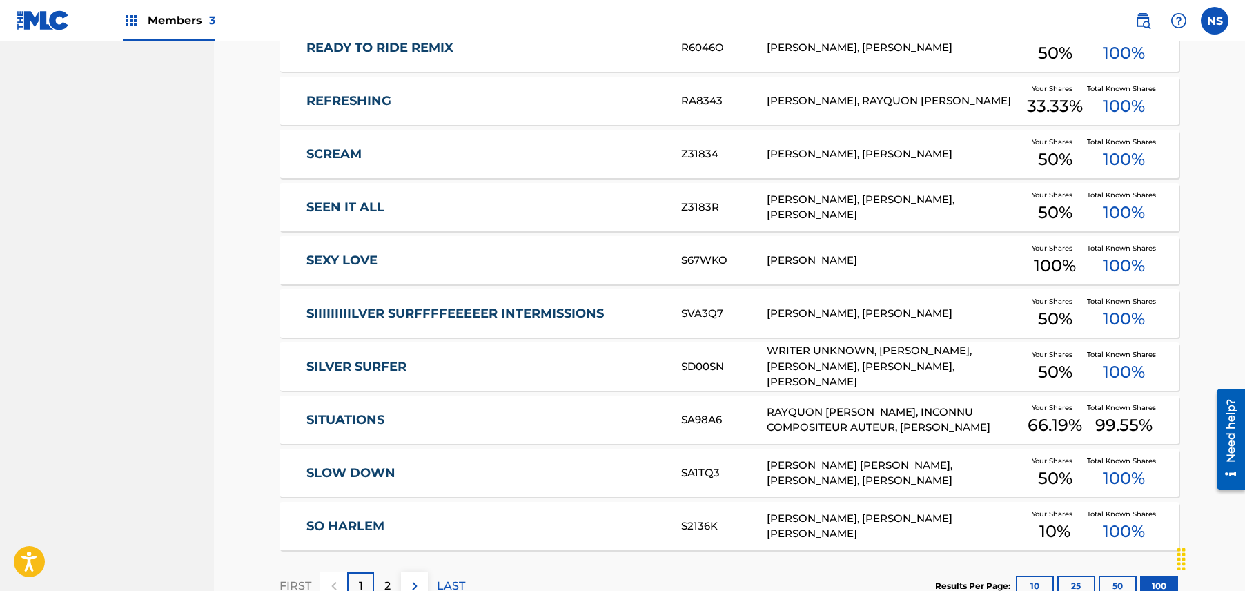
click at [420, 264] on link "SEXY LOVE" at bounding box center [484, 261] width 356 height 16
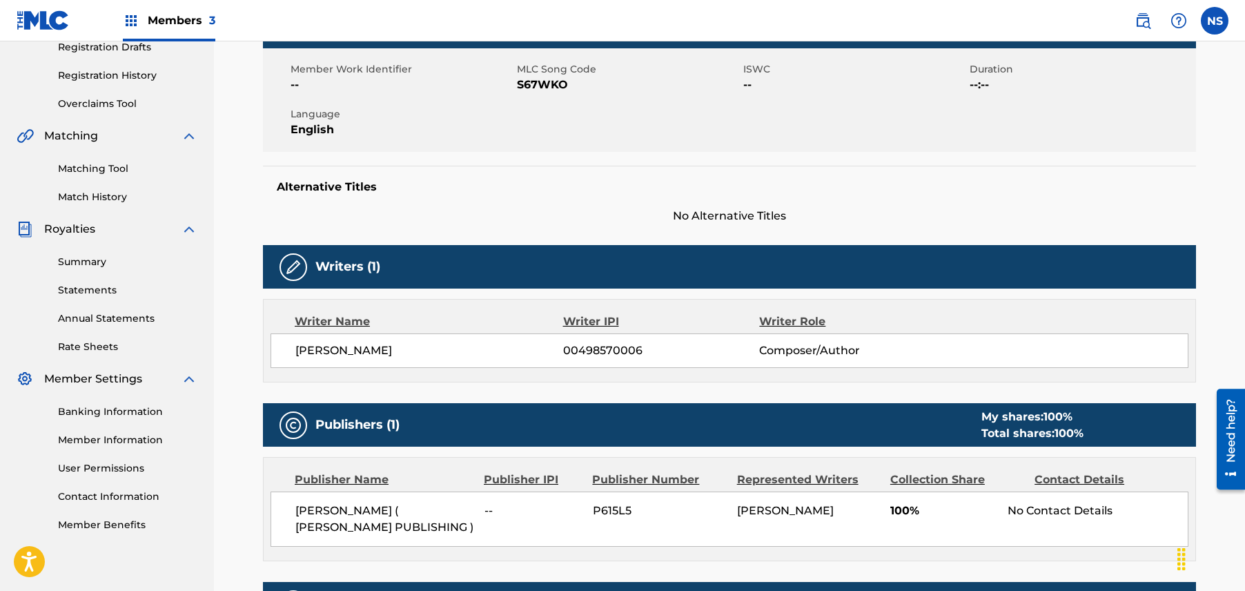
scroll to position [39, 0]
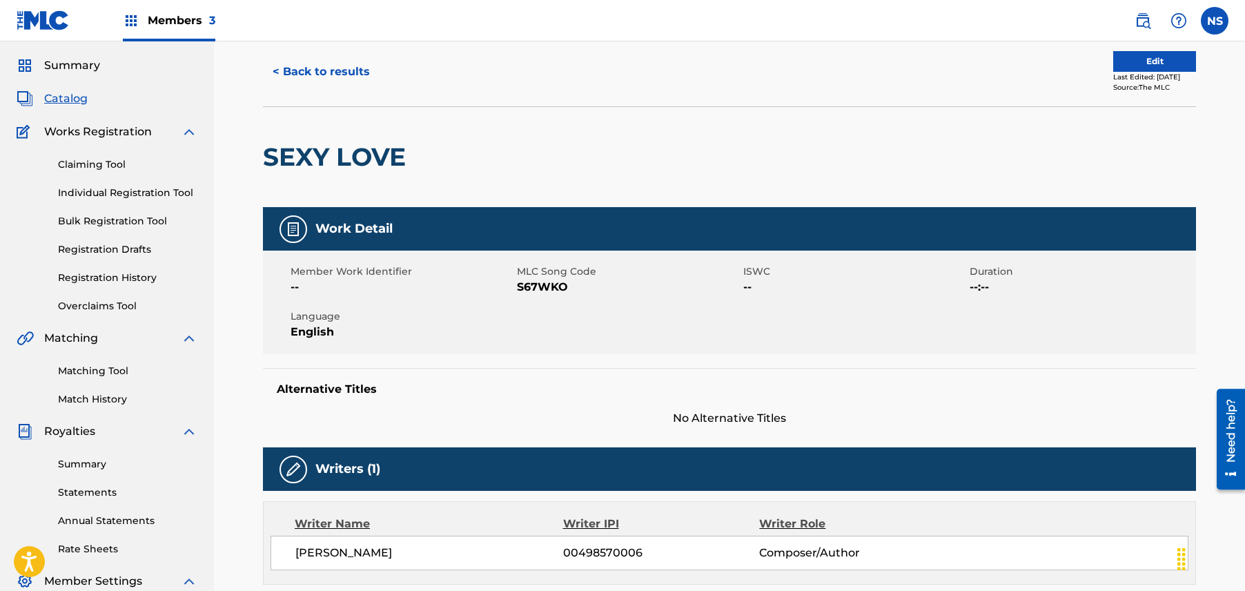
click at [84, 65] on span "Summary" at bounding box center [72, 65] width 56 height 17
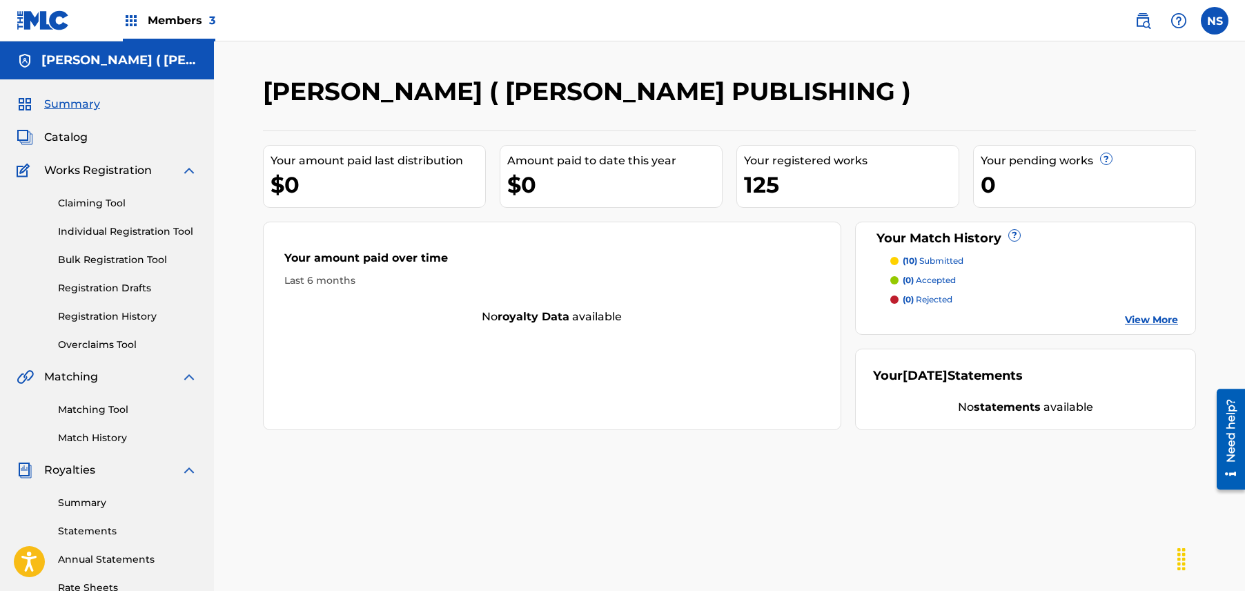
click at [51, 7] on link at bounding box center [43, 20] width 53 height 41
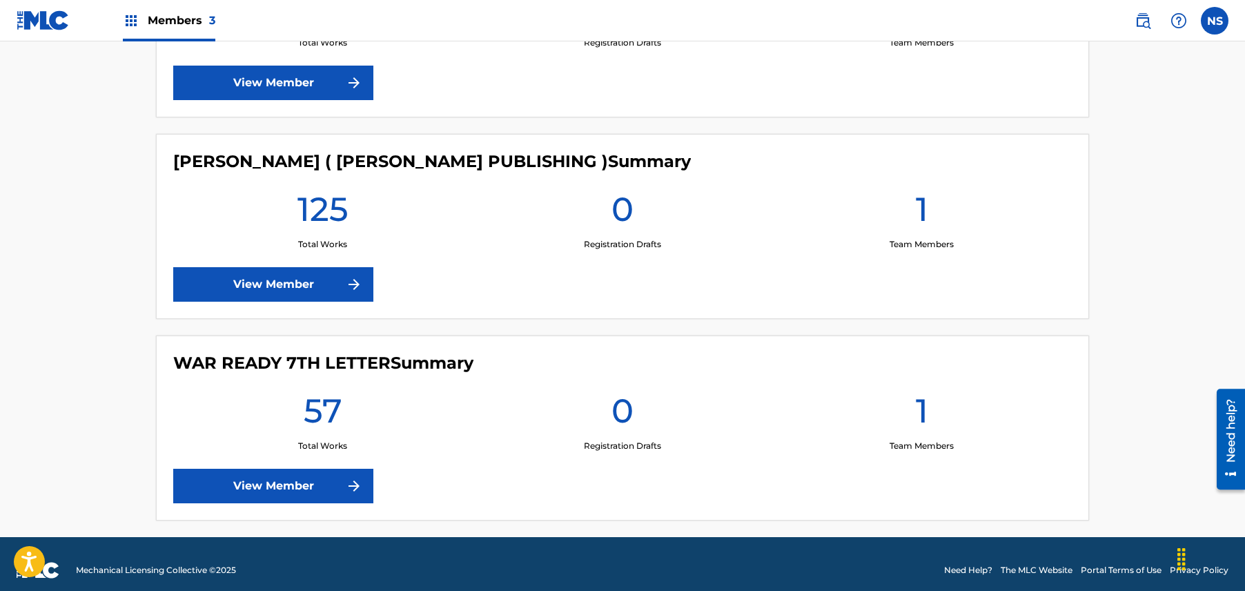
scroll to position [520, 0]
